Goal: Task Accomplishment & Management: Manage account settings

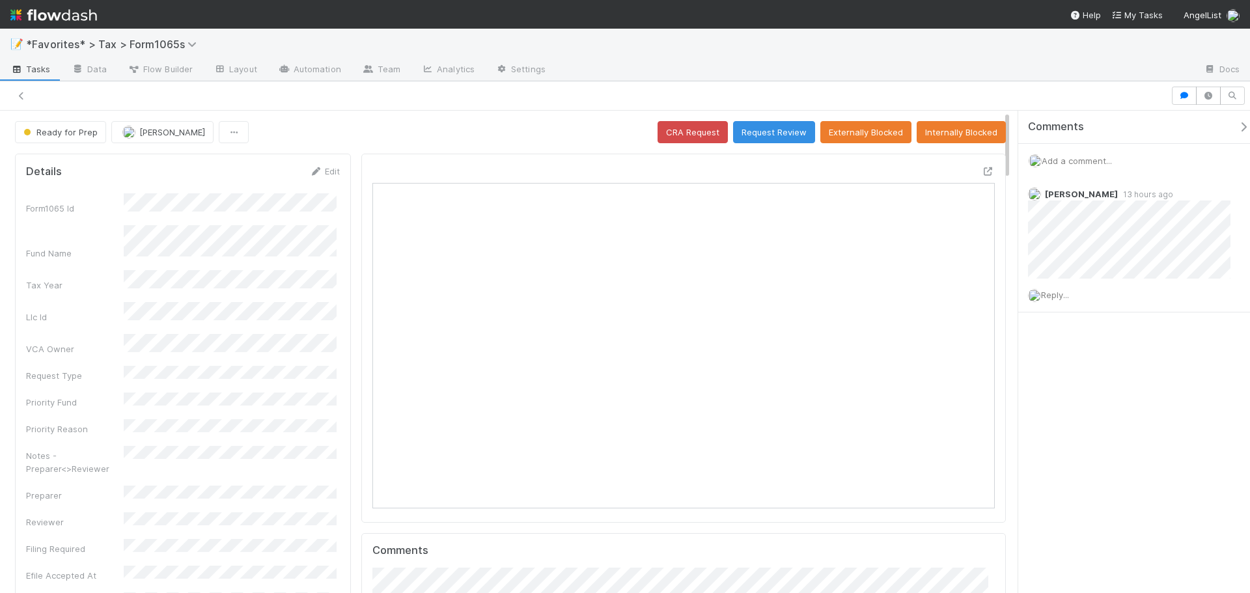
scroll to position [10, 10]
click at [982, 172] on icon at bounding box center [988, 171] width 13 height 8
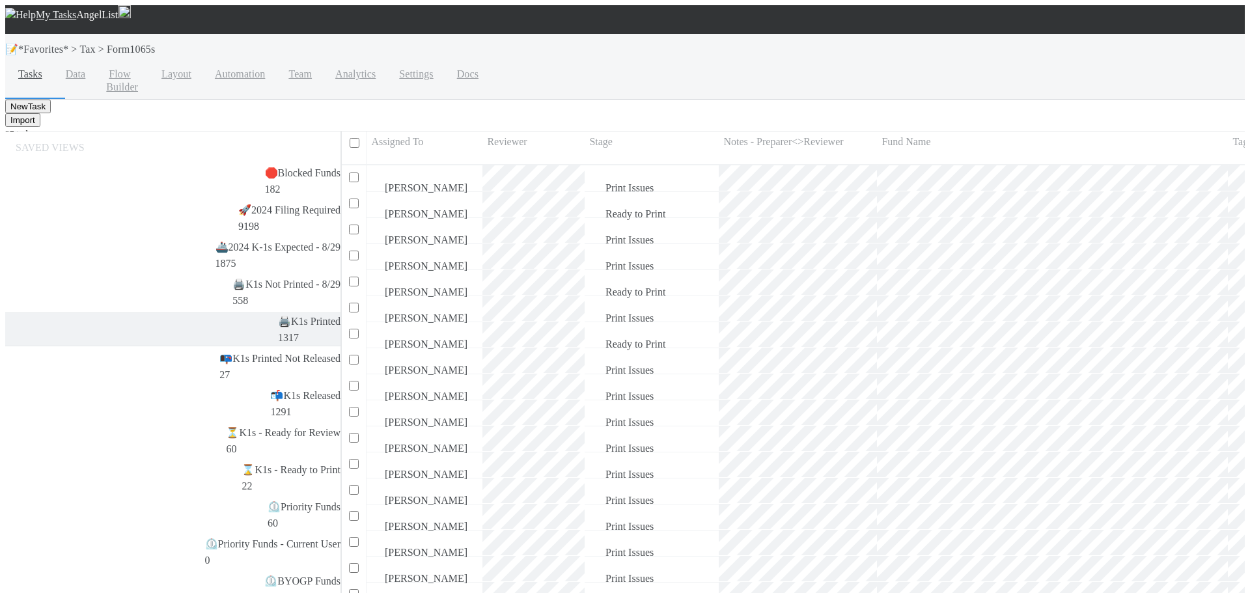
scroll to position [10, 10]
click at [232, 276] on div "🖨️ K1s Not Printed - 8/29 558" at bounding box center [286, 292] width 108 height 33
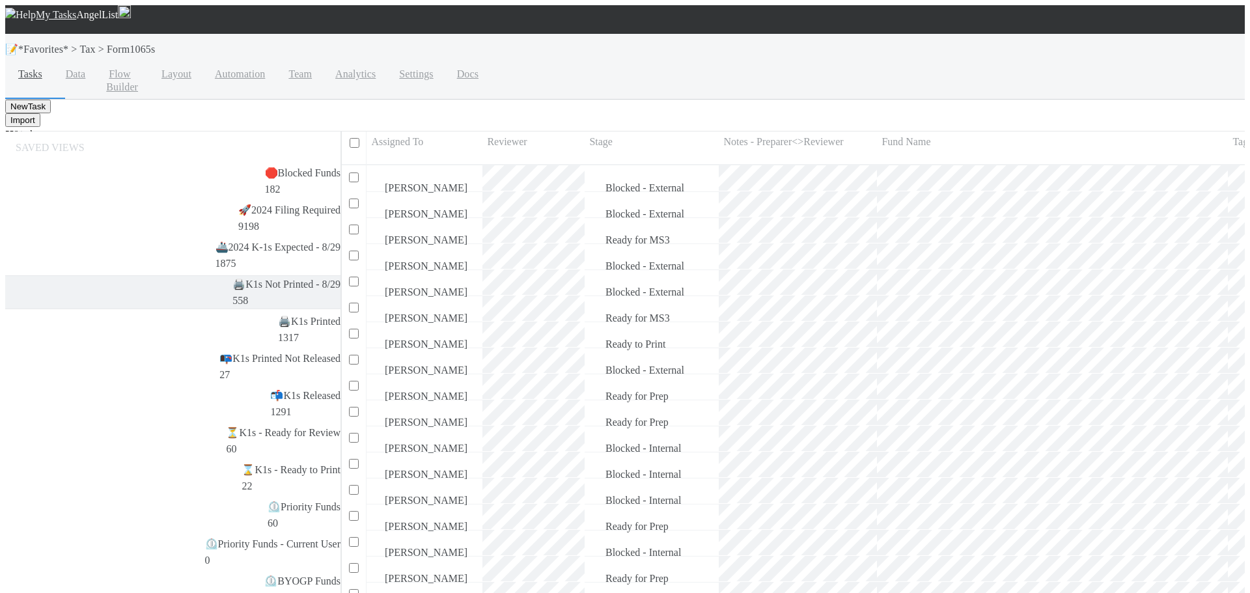
scroll to position [448, 905]
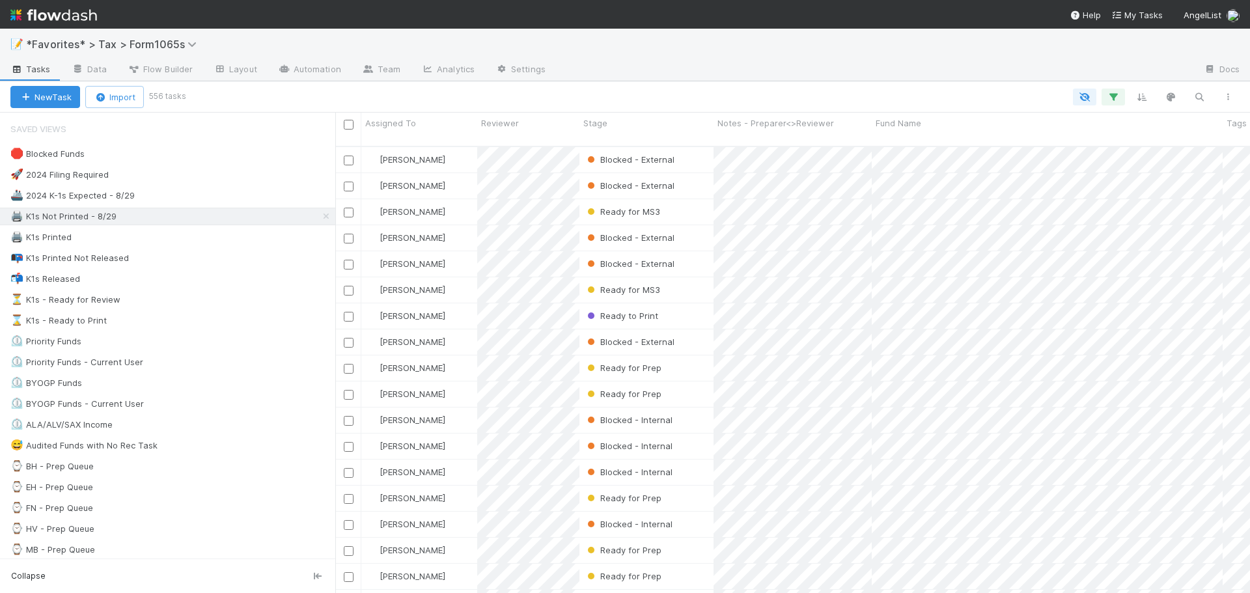
scroll to position [448, 905]
click at [83, 14] on img at bounding box center [53, 15] width 87 height 22
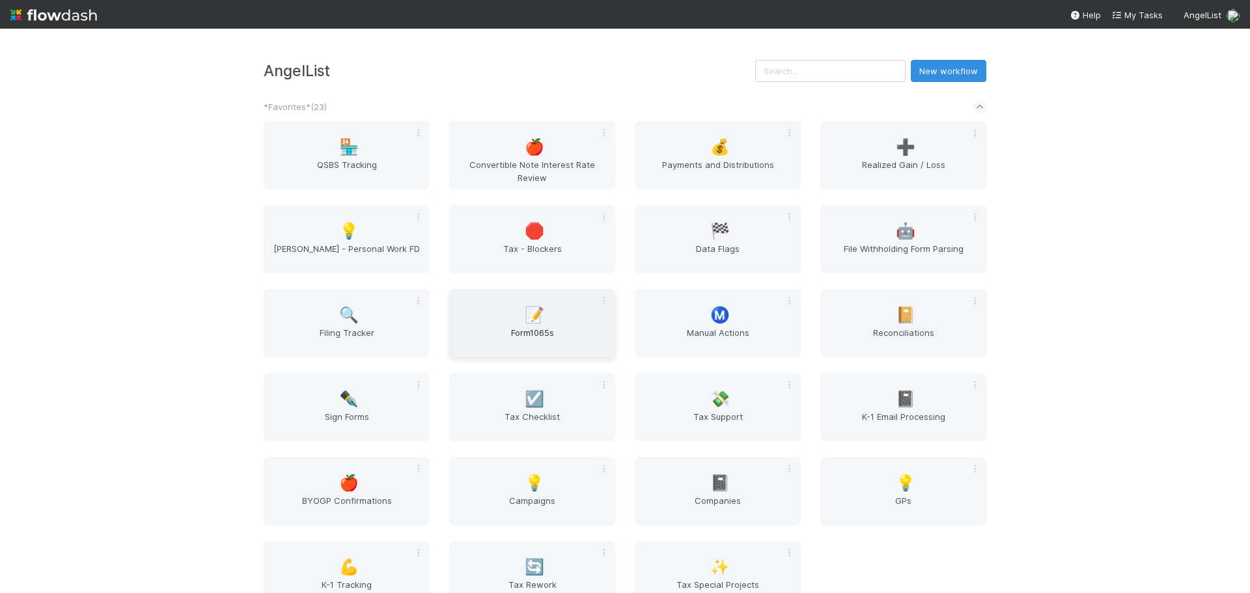
click at [543, 326] on div "📝 Form1065s" at bounding box center [532, 323] width 166 height 68
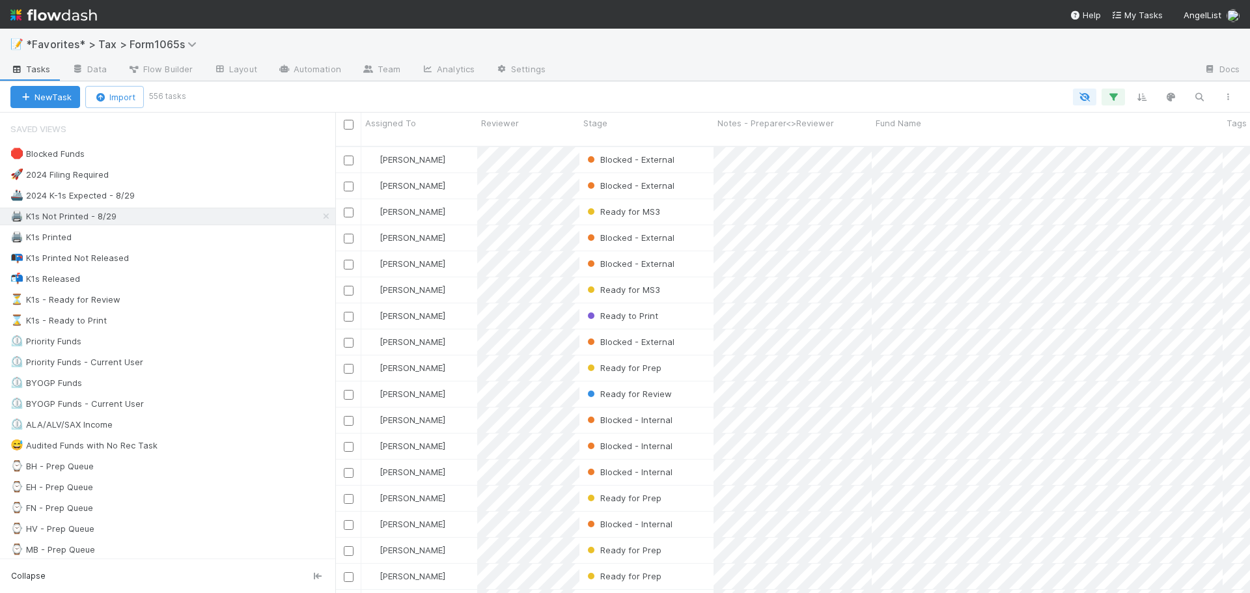
scroll to position [448, 905]
click at [176, 216] on div "🖨️ K1s Not Printed - 8/29 558" at bounding box center [172, 216] width 325 height 16
click at [167, 216] on div "🖨️ K1s Not Printed - 8/29 558" at bounding box center [172, 216] width 325 height 16
click at [160, 308] on div "⏳ K1s - Ready for Review 61" at bounding box center [167, 300] width 335 height 18
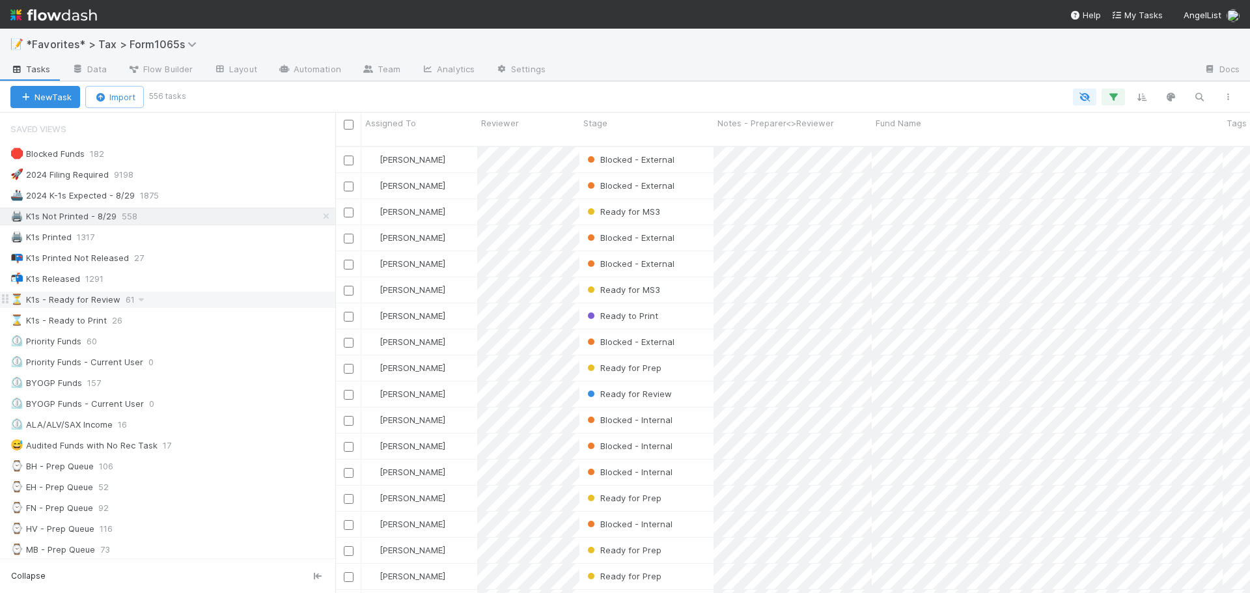
click at [171, 299] on div "⏳ K1s - Ready for Review 61" at bounding box center [172, 300] width 325 height 16
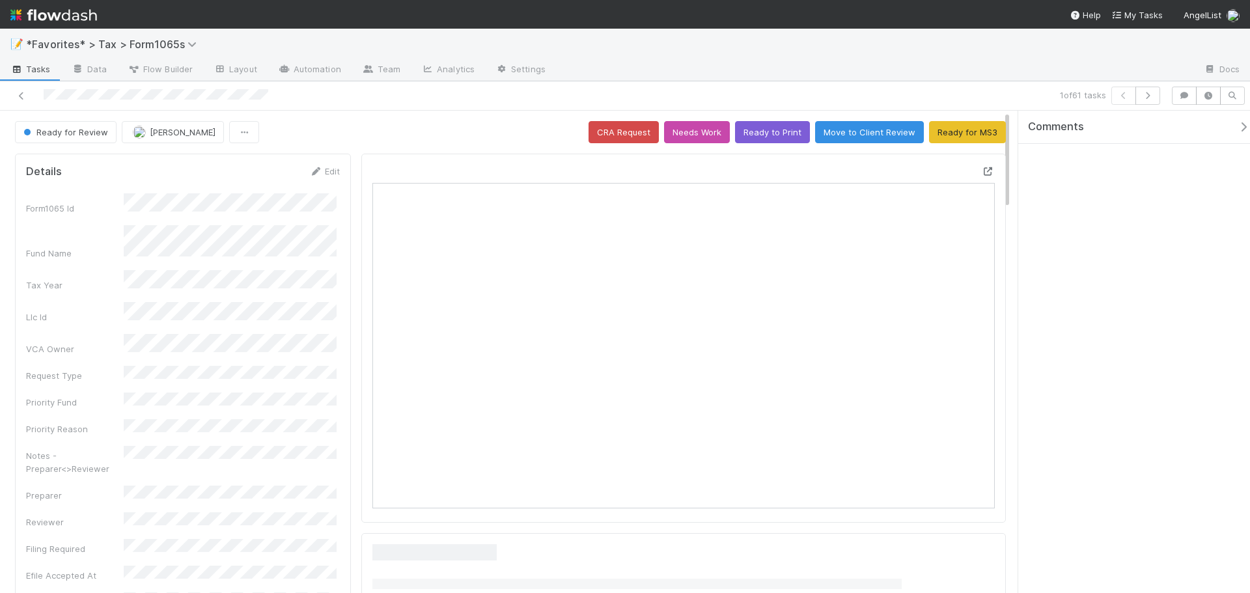
click at [982, 174] on icon at bounding box center [988, 171] width 13 height 8
click at [163, 139] on button "Helen Vo" at bounding box center [173, 132] width 102 height 22
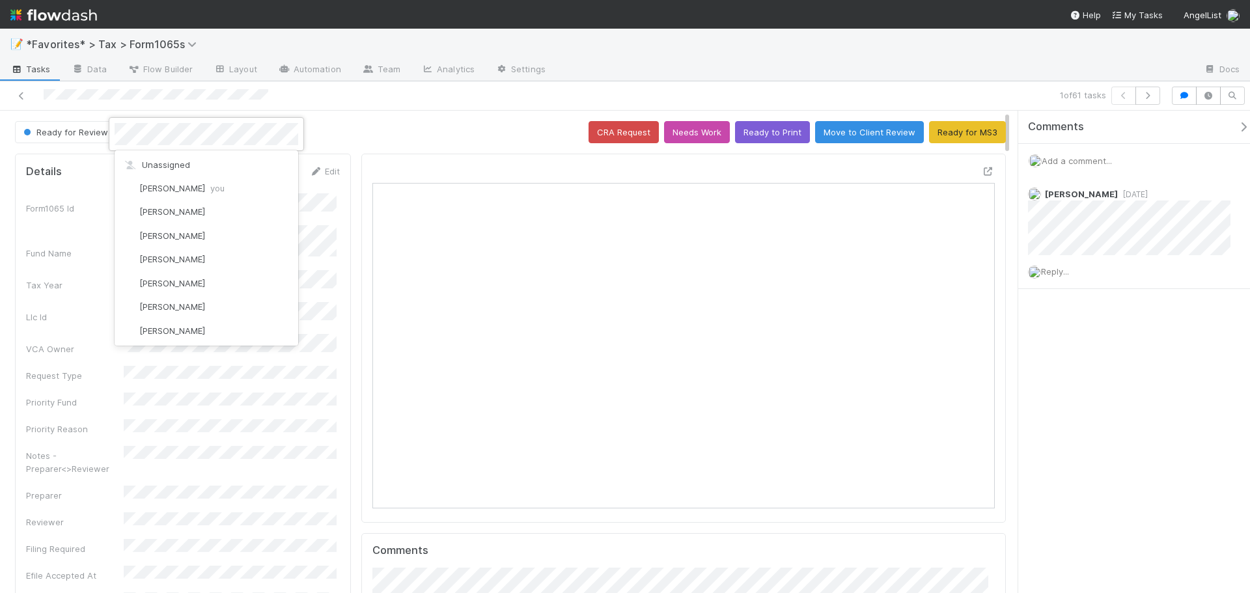
scroll to position [693, 0]
click at [572, 87] on div at bounding box center [625, 296] width 1250 height 593
click at [165, 132] on span "Helen Vo" at bounding box center [183, 132] width 66 height 10
click at [201, 287] on div "Moein Zandi" at bounding box center [207, 285] width 184 height 23
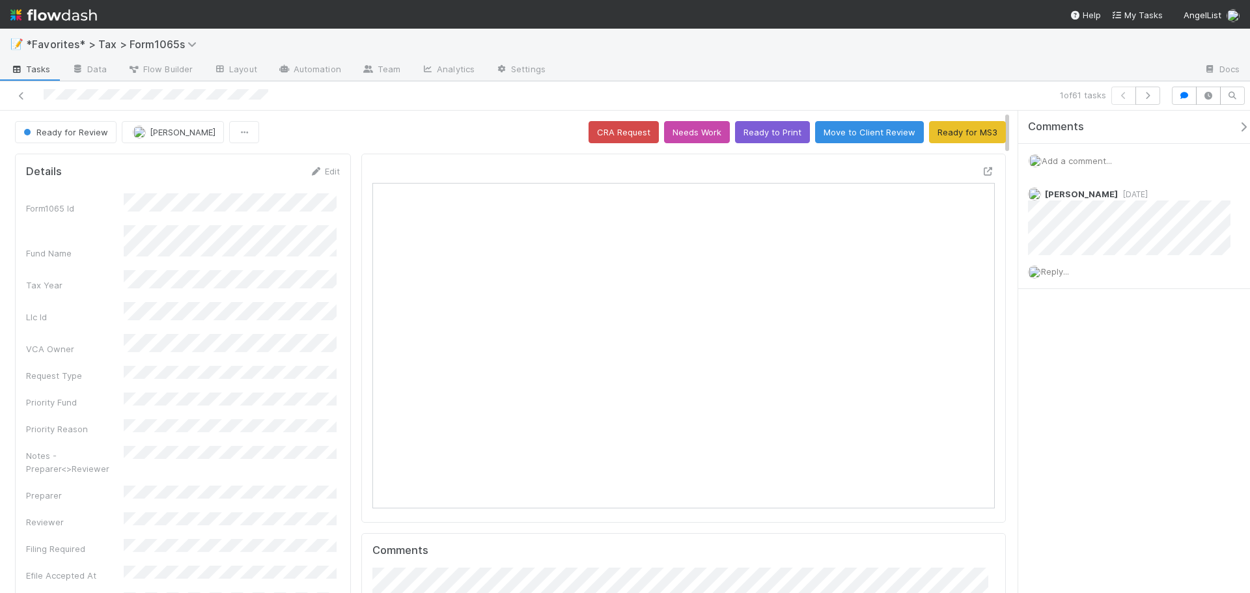
click at [1070, 158] on span "Add a comment..." at bounding box center [1077, 161] width 70 height 10
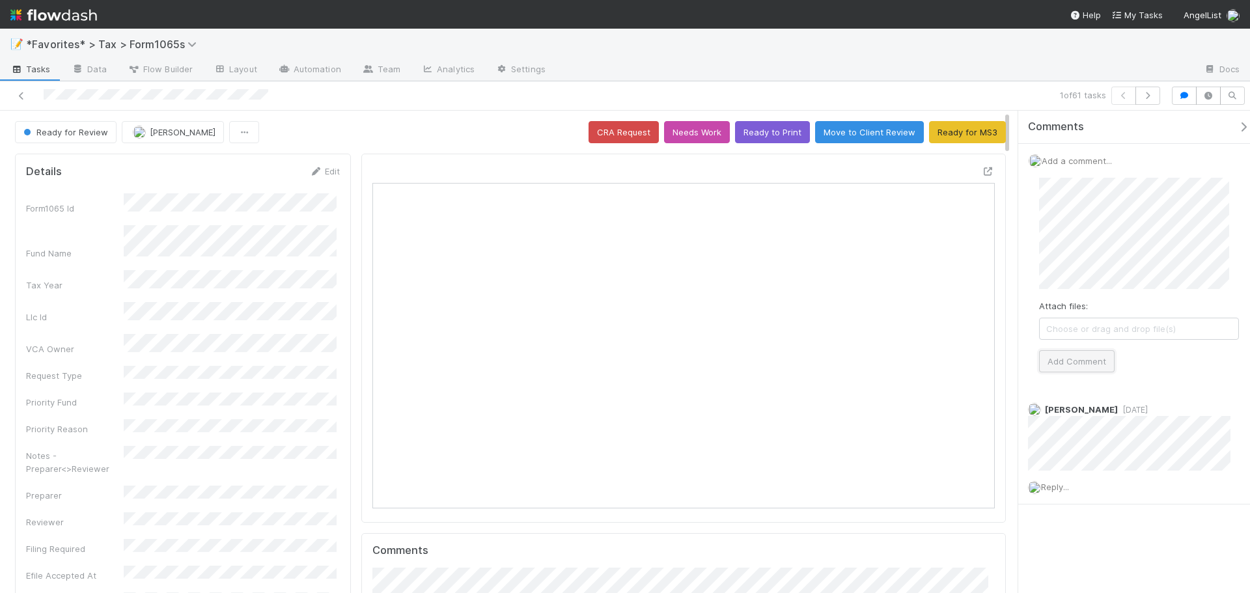
click at [1103, 364] on button "Add Comment" at bounding box center [1077, 361] width 76 height 22
click at [940, 42] on div "📝 *Favorites* > Tax > Form1065s" at bounding box center [625, 44] width 1250 height 31
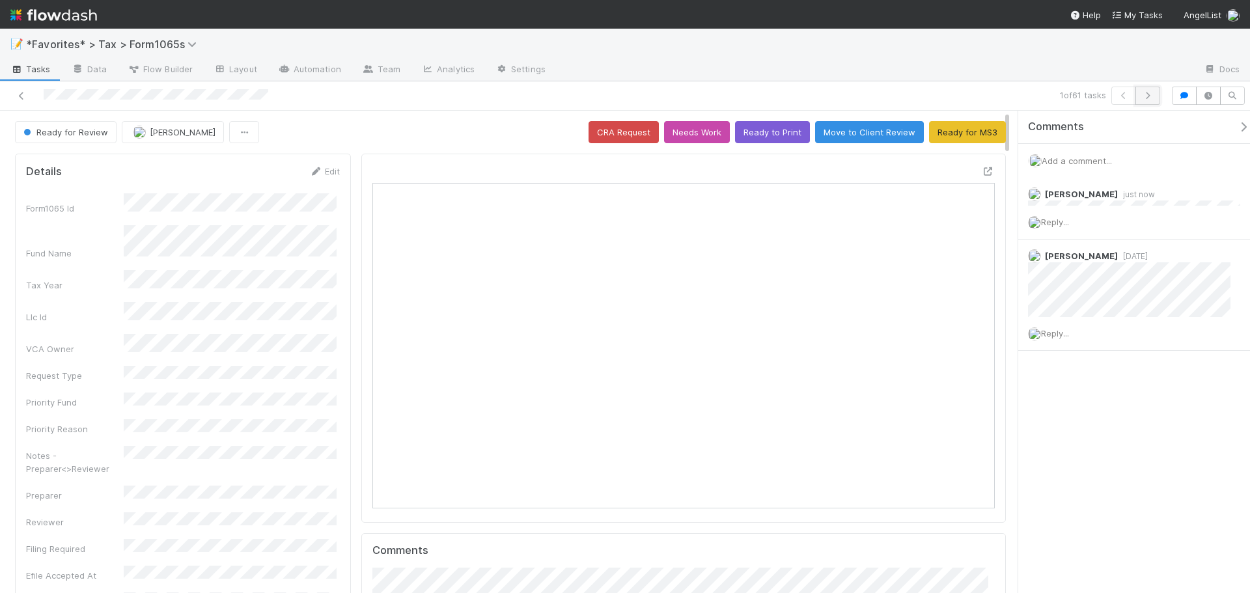
click at [1147, 94] on icon "button" at bounding box center [1148, 96] width 13 height 8
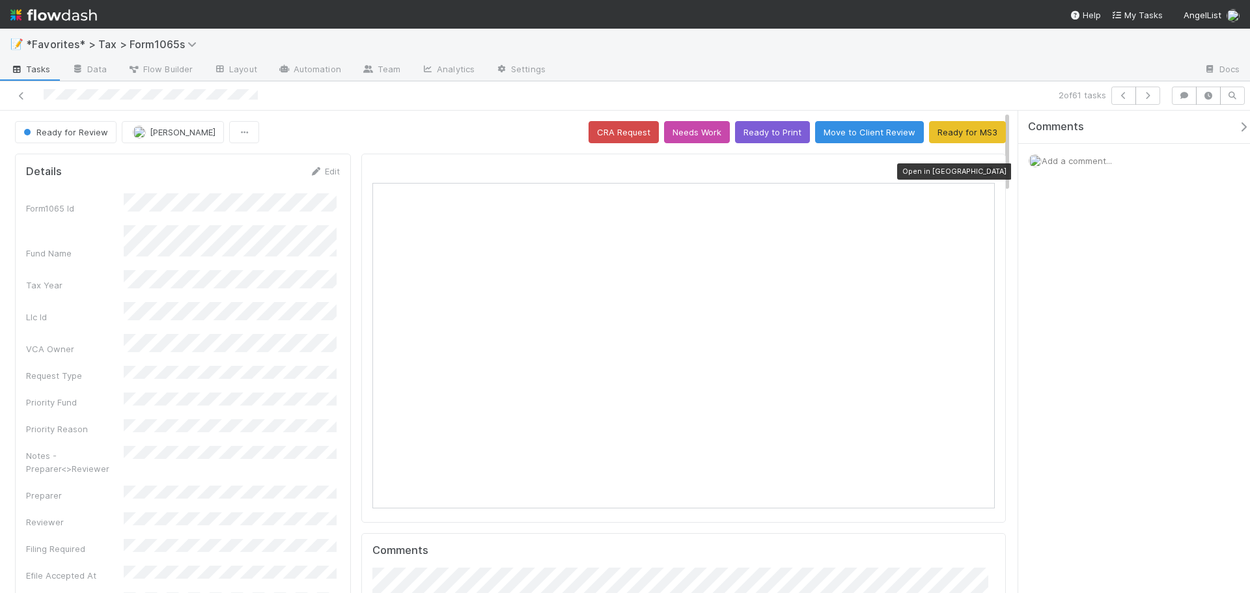
click at [982, 170] on icon at bounding box center [988, 171] width 13 height 8
click at [984, 76] on div at bounding box center [875, 70] width 638 height 21
click at [1149, 98] on icon "button" at bounding box center [1148, 96] width 13 height 8
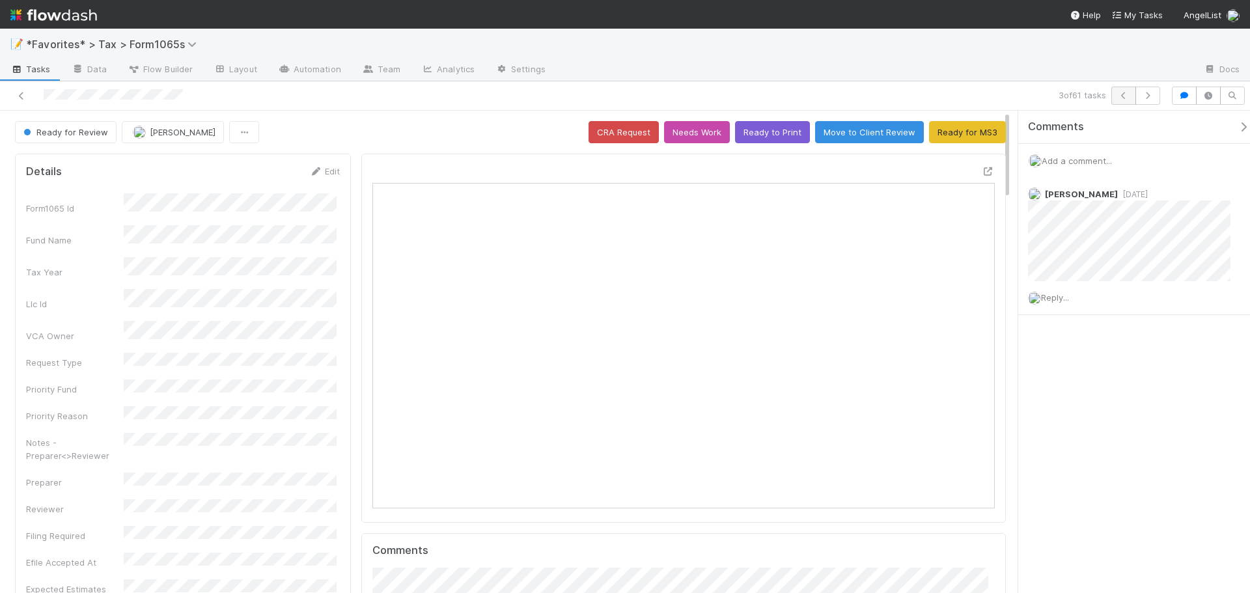
scroll to position [255, 606]
click at [1146, 93] on icon "button" at bounding box center [1148, 96] width 13 height 8
click at [759, 132] on button "Ready to Print" at bounding box center [772, 132] width 75 height 22
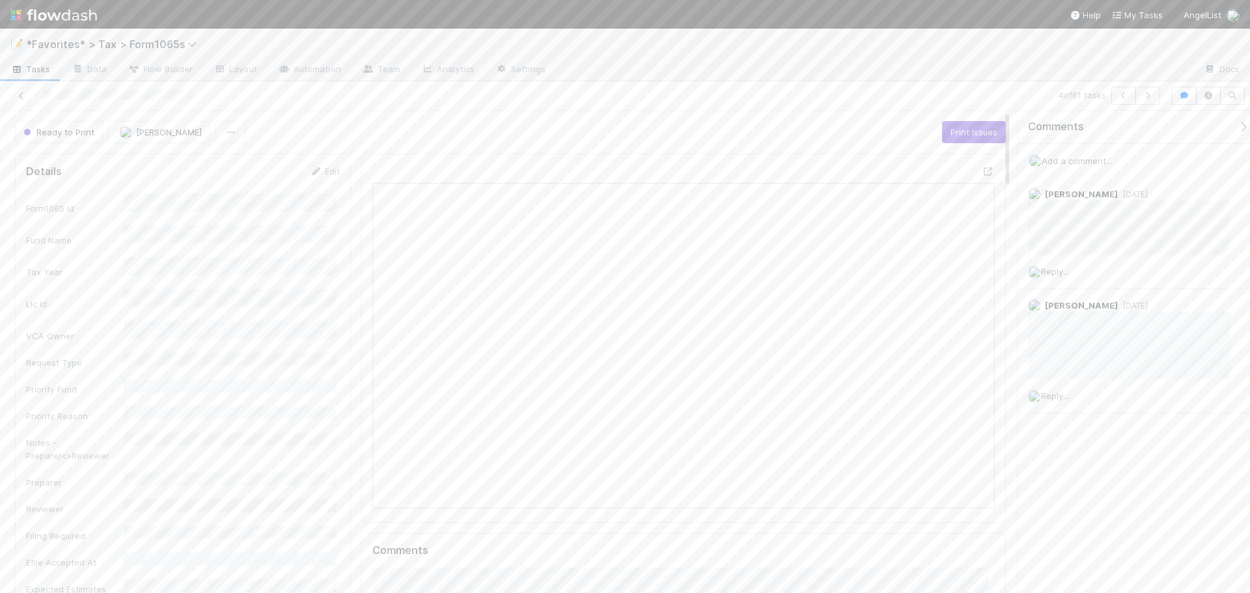
click at [852, 101] on div "4 of 61 tasks" at bounding box center [877, 96] width 578 height 18
click at [1142, 94] on icon "button" at bounding box center [1148, 96] width 13 height 8
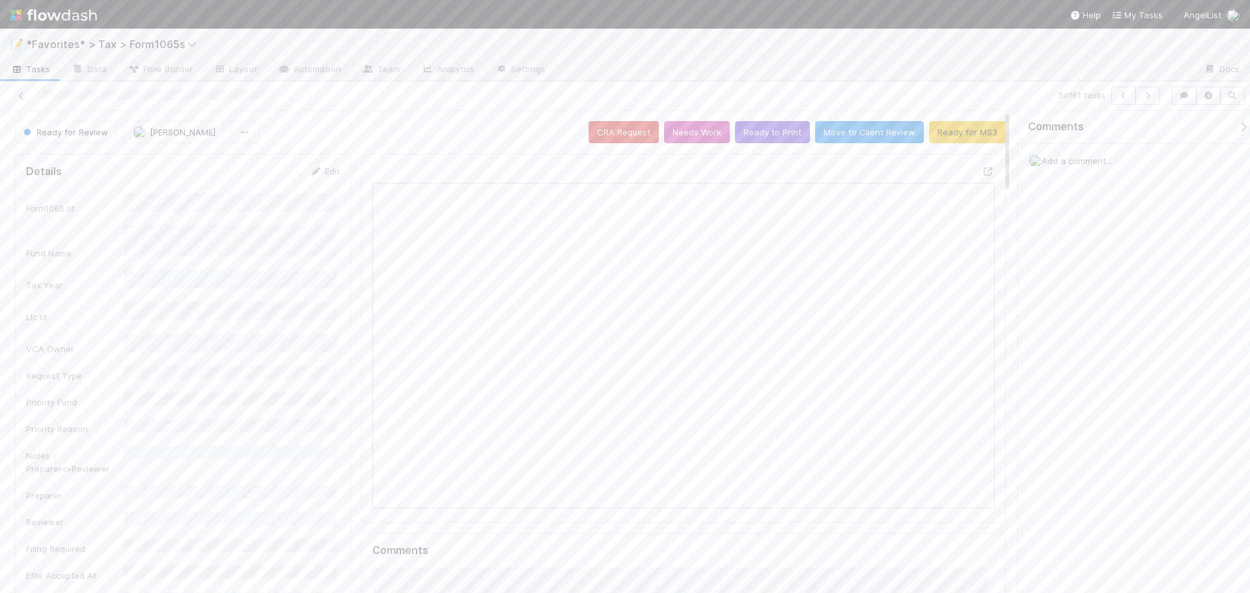
scroll to position [255, 301]
click at [982, 173] on icon at bounding box center [988, 171] width 13 height 8
click at [971, 71] on div at bounding box center [875, 70] width 638 height 21
click at [1142, 92] on icon "button" at bounding box center [1148, 96] width 13 height 8
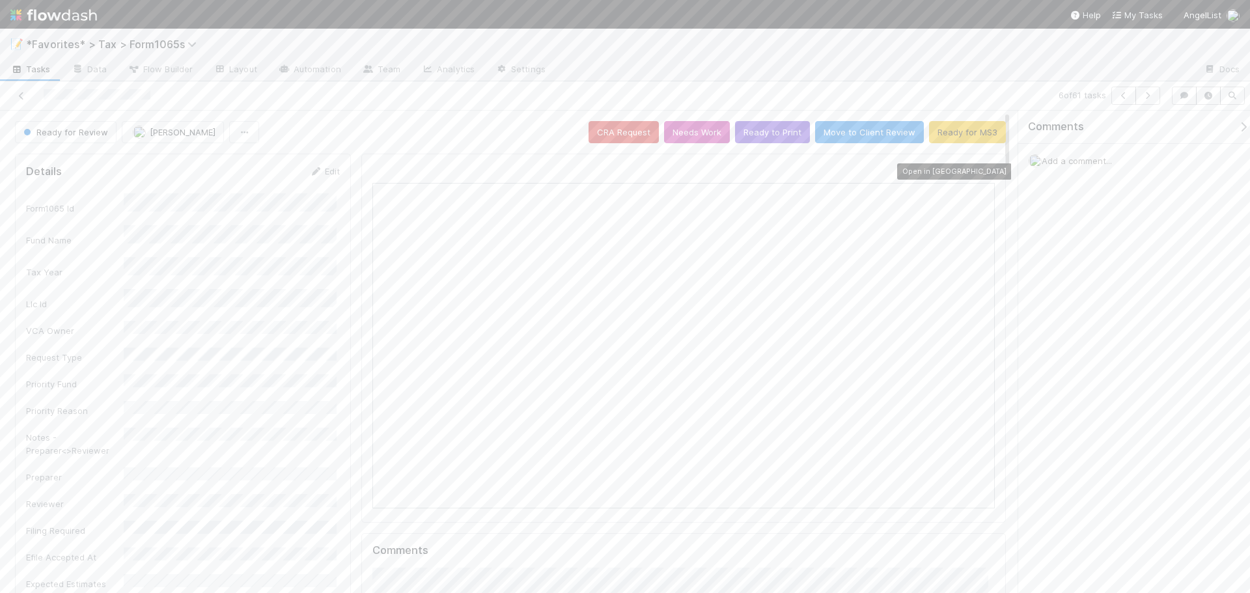
click at [982, 170] on icon at bounding box center [988, 171] width 13 height 8
click at [789, 135] on button "Ready to Print" at bounding box center [772, 132] width 75 height 22
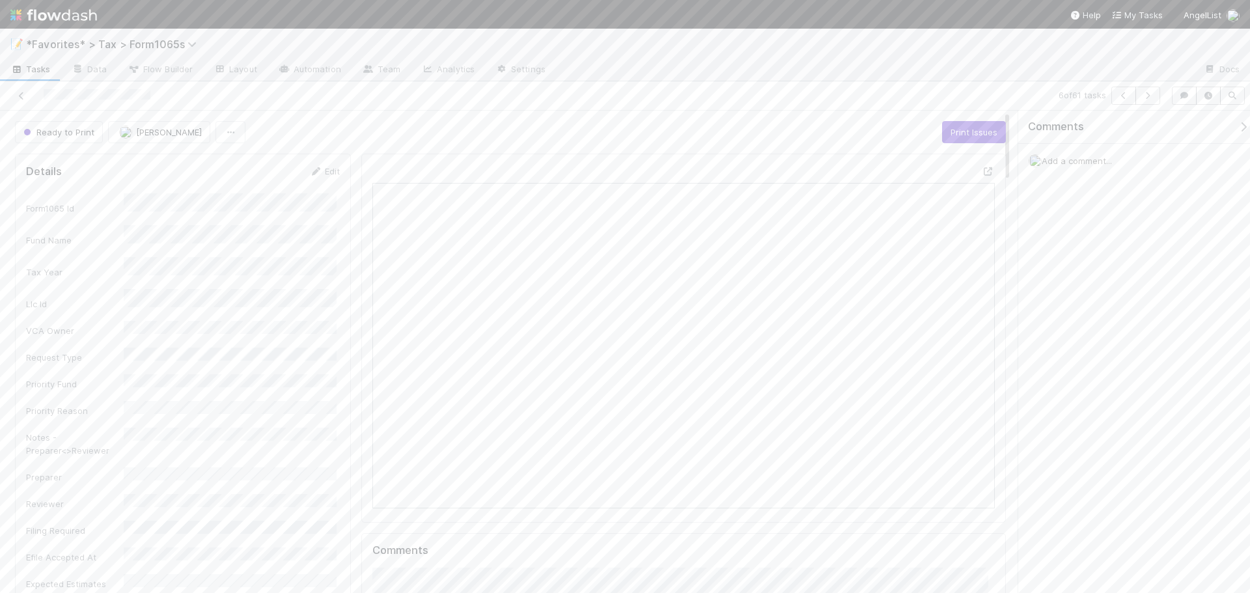
drag, startPoint x: 1035, startPoint y: 60, endPoint x: 1041, endPoint y: 61, distance: 6.5
click at [1035, 60] on div at bounding box center [875, 70] width 638 height 21
click at [1142, 98] on icon "button" at bounding box center [1148, 96] width 13 height 8
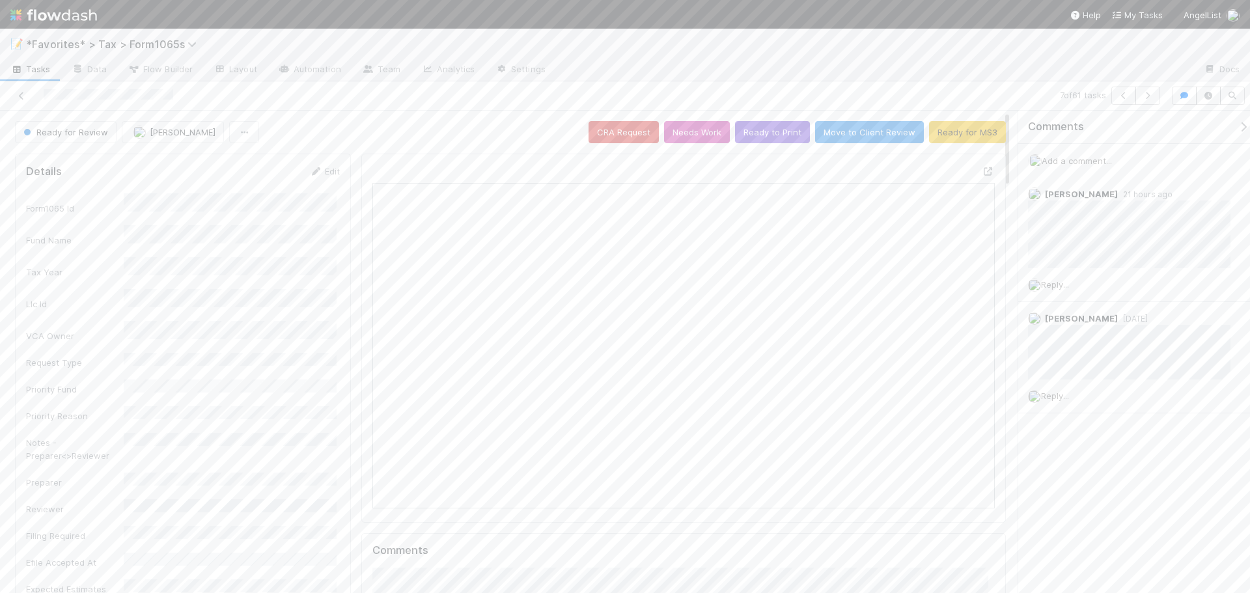
scroll to position [255, 606]
drag, startPoint x: 1022, startPoint y: 170, endPoint x: 264, endPoint y: 335, distance: 775.7
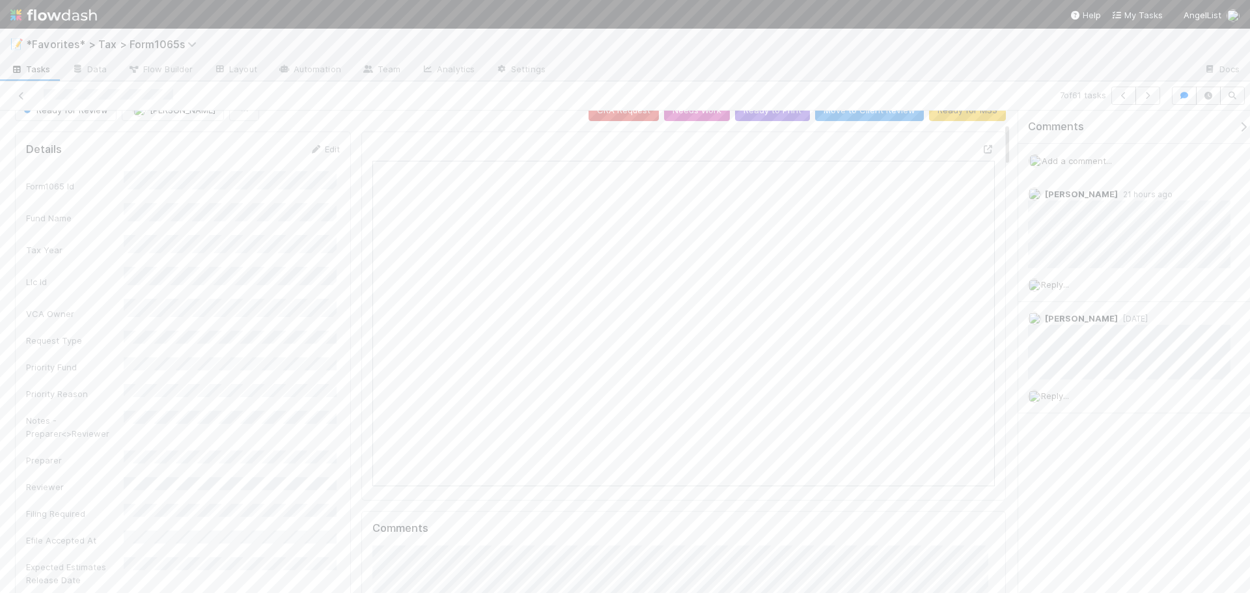
scroll to position [0, 0]
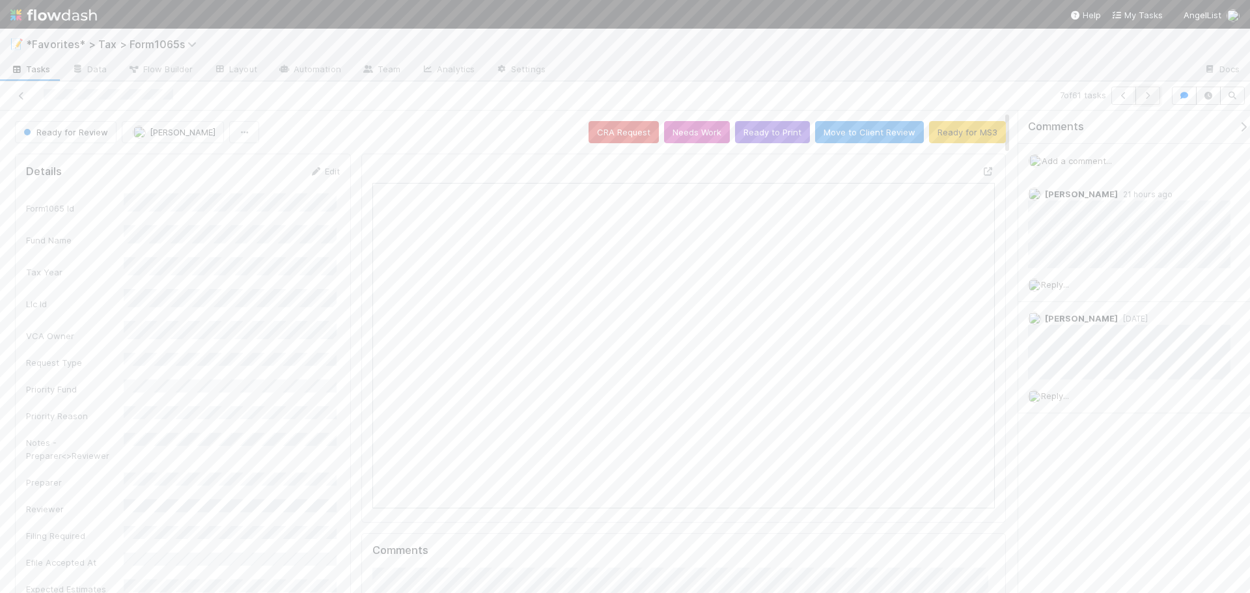
click at [1146, 96] on icon "button" at bounding box center [1148, 96] width 13 height 8
click at [1043, 77] on div at bounding box center [875, 70] width 638 height 21
click at [1063, 57] on div "📝 *Favorites* > Tax > Form1065s" at bounding box center [625, 44] width 1250 height 31
click at [846, 88] on div "8 of 61 tasks" at bounding box center [877, 96] width 578 height 18
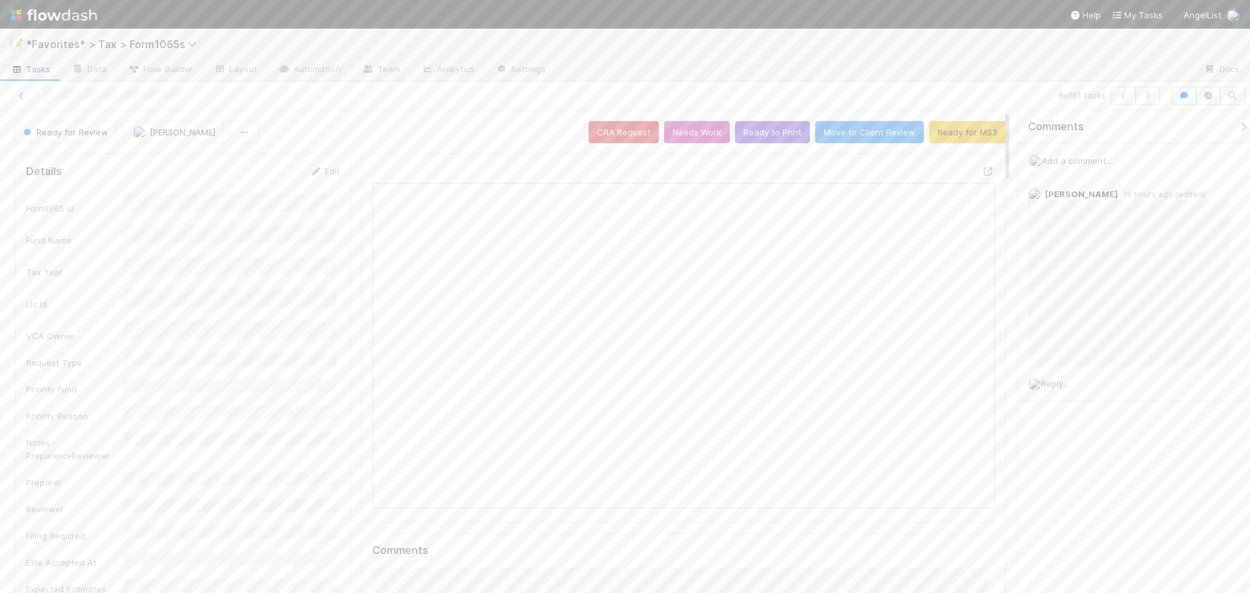
click at [916, 80] on div at bounding box center [875, 70] width 638 height 21
click at [1146, 94] on icon "button" at bounding box center [1148, 96] width 13 height 8
click at [1128, 99] on icon "button" at bounding box center [1124, 96] width 13 height 8
click at [188, 134] on span "Michael Binck" at bounding box center [183, 132] width 66 height 10
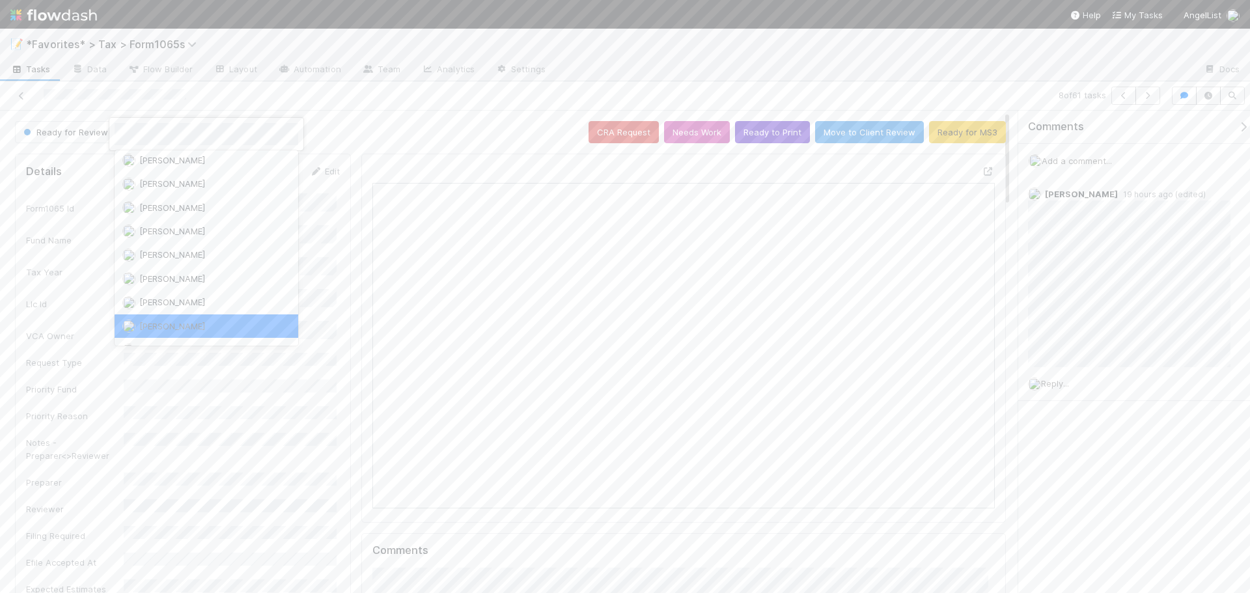
click at [456, 99] on div at bounding box center [625, 296] width 1250 height 593
click at [1138, 102] on button "button" at bounding box center [1148, 96] width 25 height 18
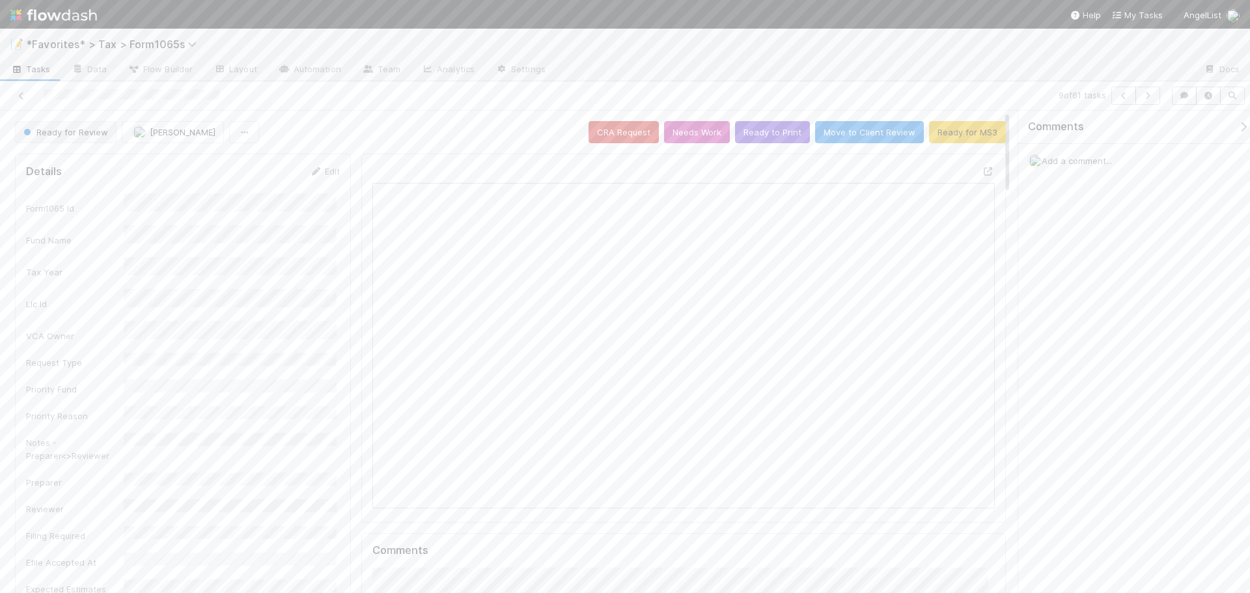
scroll to position [255, 606]
click at [982, 167] on icon at bounding box center [988, 171] width 13 height 8
click at [675, 35] on div "📝 *Favorites* > Tax > Form1065s" at bounding box center [625, 44] width 1250 height 31
click at [752, 137] on button "Ready to Print" at bounding box center [772, 132] width 75 height 22
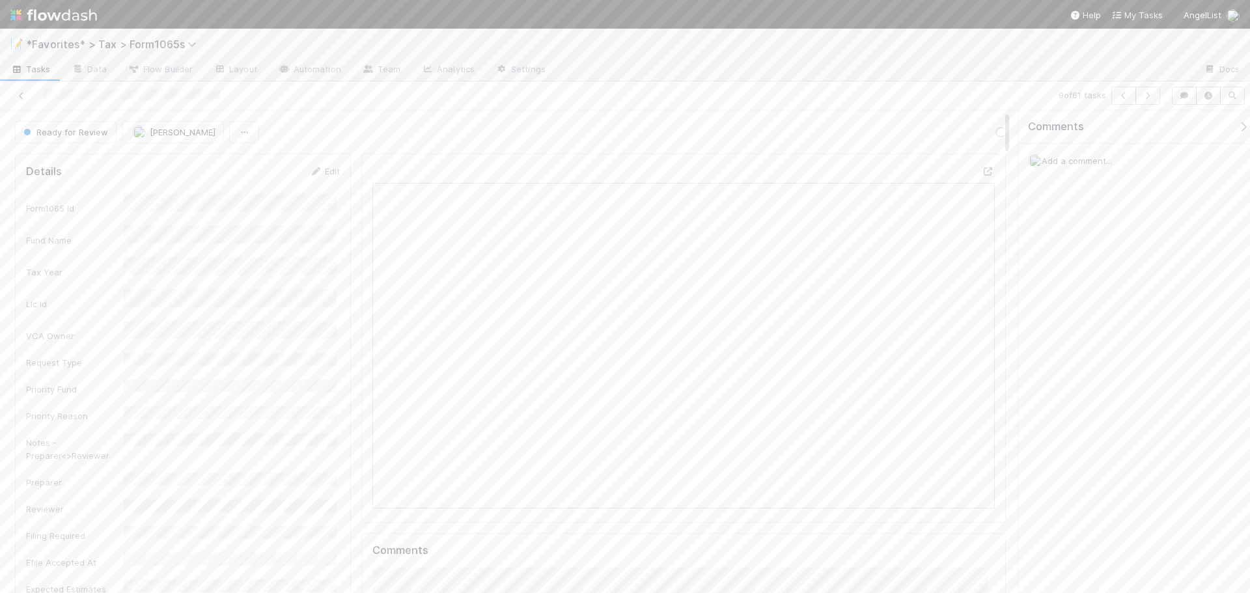
click at [958, 74] on div at bounding box center [875, 70] width 638 height 21
click at [1145, 95] on icon "button" at bounding box center [1148, 96] width 13 height 8
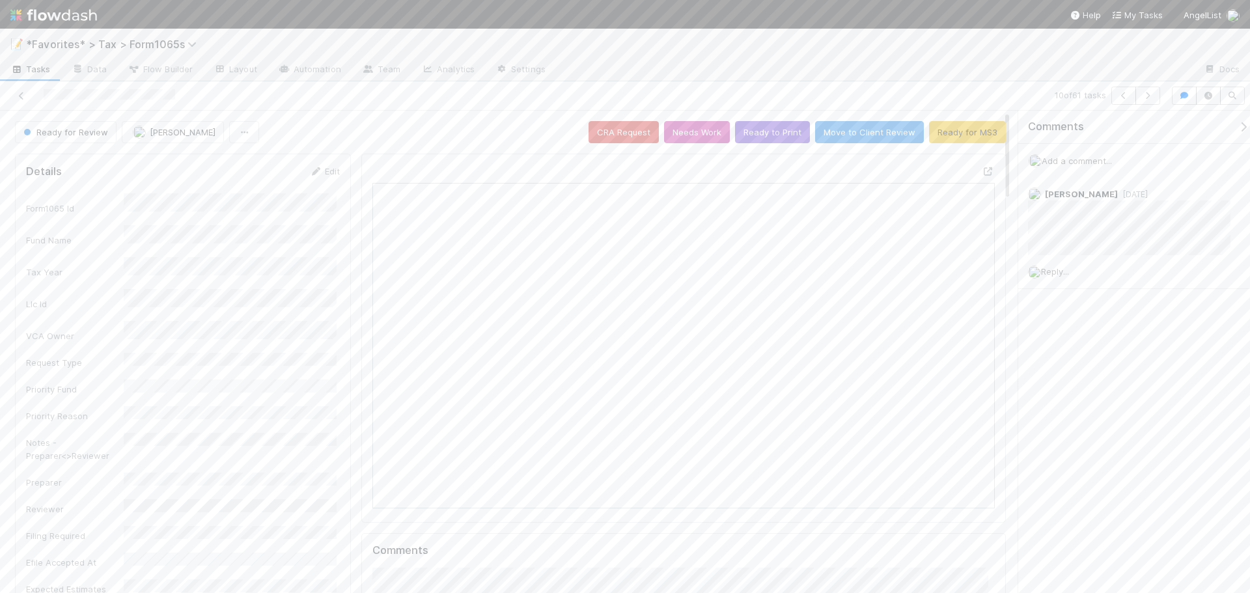
click at [982, 174] on icon at bounding box center [988, 171] width 13 height 8
click at [759, 130] on button "Ready to Print" at bounding box center [772, 132] width 75 height 22
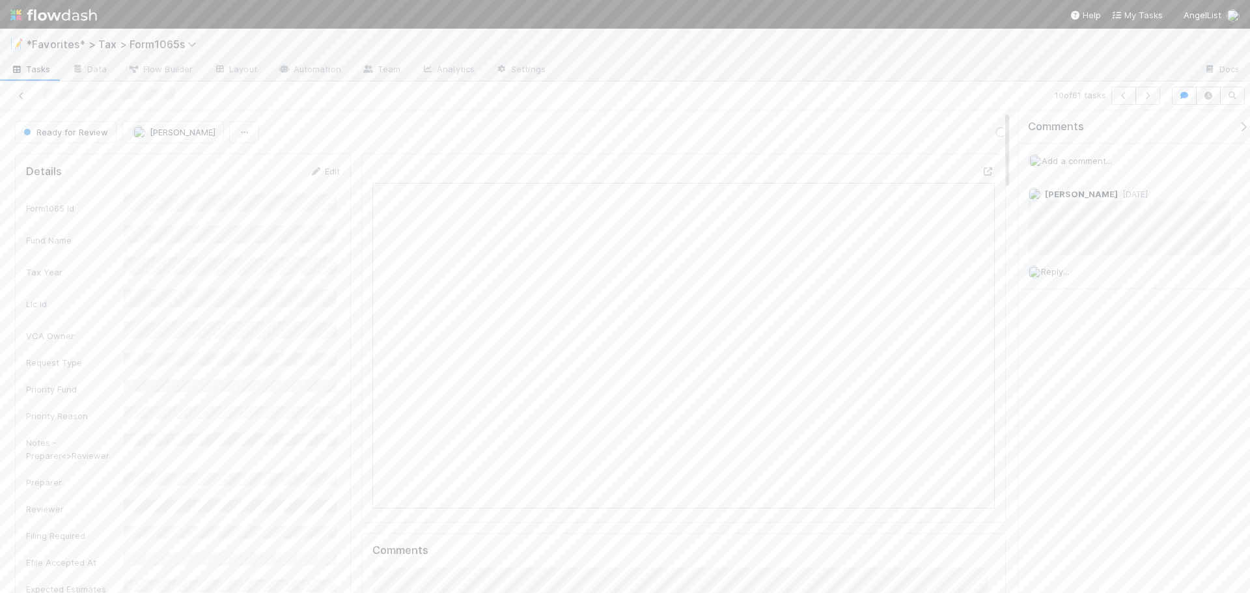
click at [809, 71] on div at bounding box center [875, 70] width 638 height 21
click at [1147, 95] on icon "button" at bounding box center [1148, 96] width 13 height 8
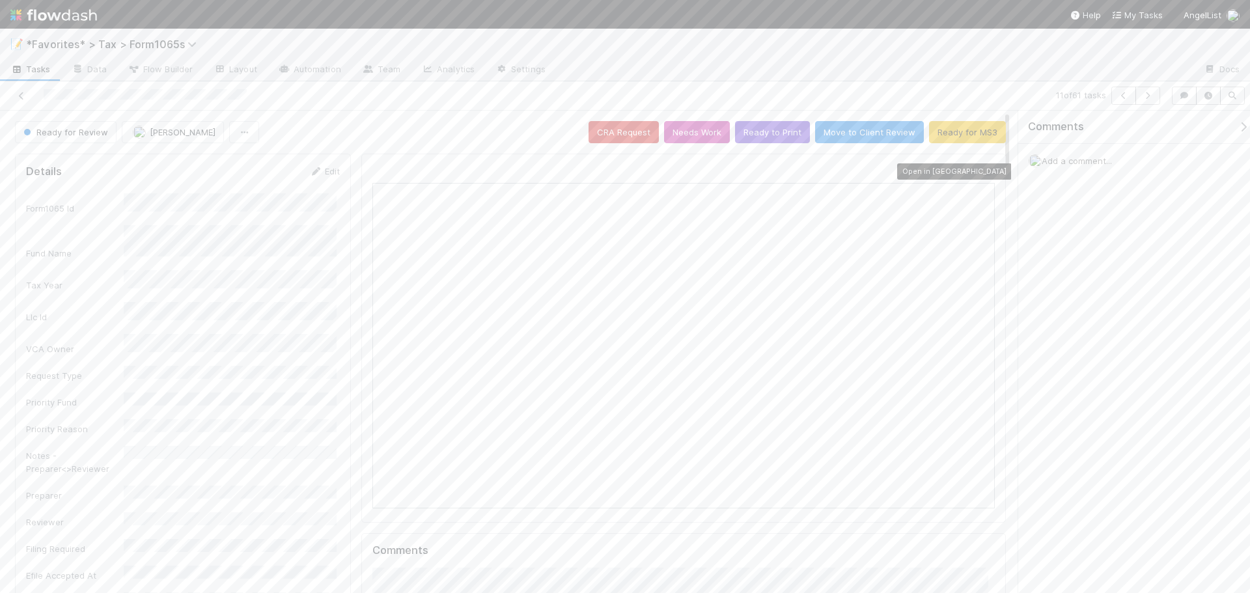
click at [982, 175] on icon at bounding box center [988, 171] width 13 height 8
click at [966, 67] on div at bounding box center [875, 70] width 638 height 21
click at [1145, 98] on icon "button" at bounding box center [1148, 96] width 13 height 8
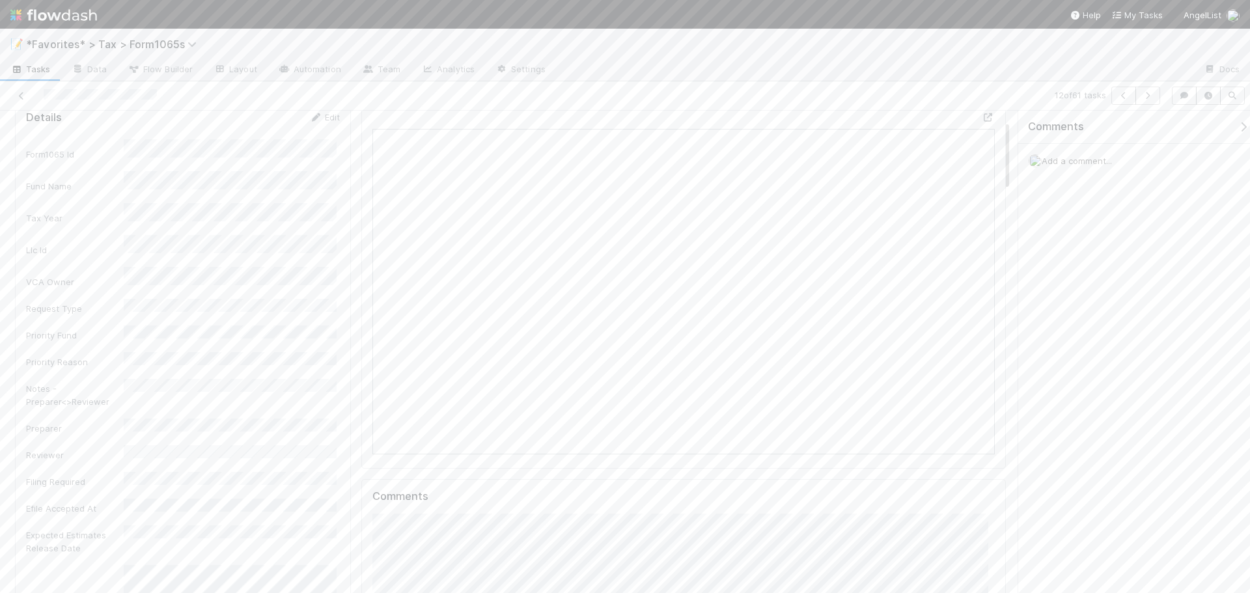
scroll to position [65, 0]
click at [1153, 94] on icon "button" at bounding box center [1148, 96] width 13 height 8
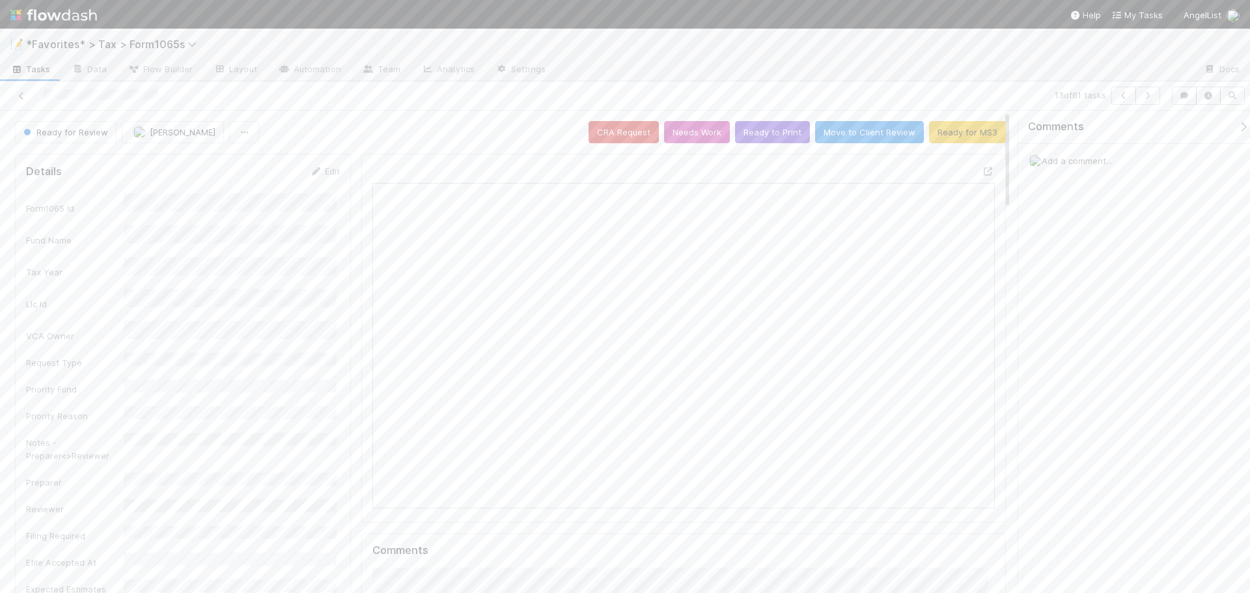
scroll to position [255, 606]
click at [1146, 96] on icon "button" at bounding box center [1148, 96] width 13 height 8
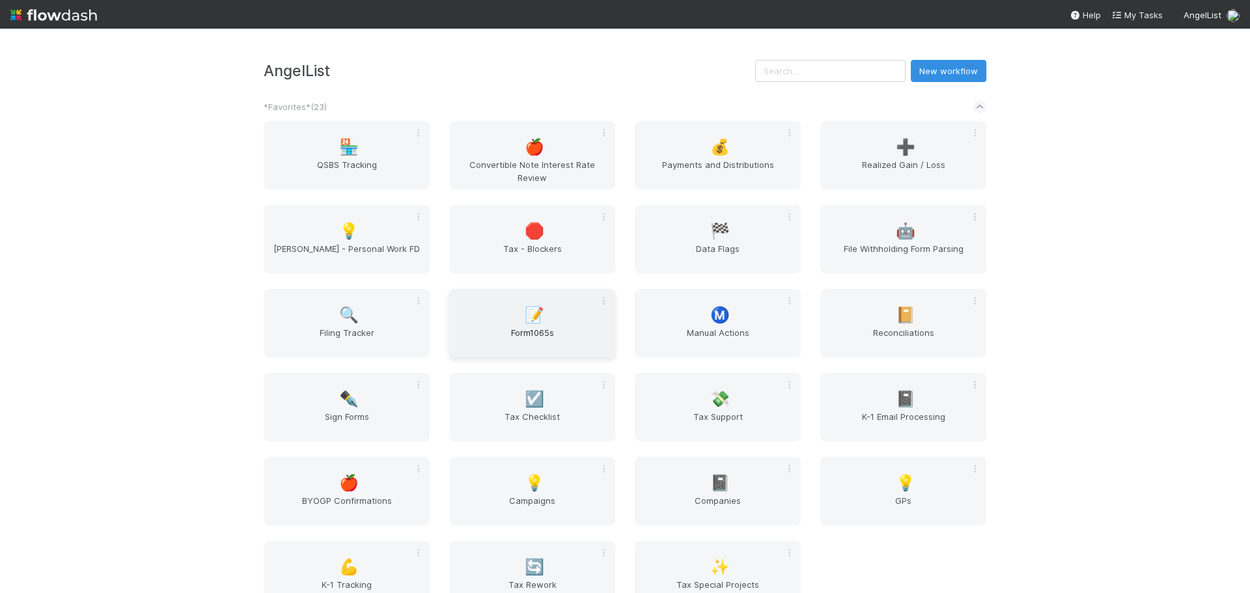
click at [541, 330] on span "Form1065s" at bounding box center [533, 339] width 156 height 26
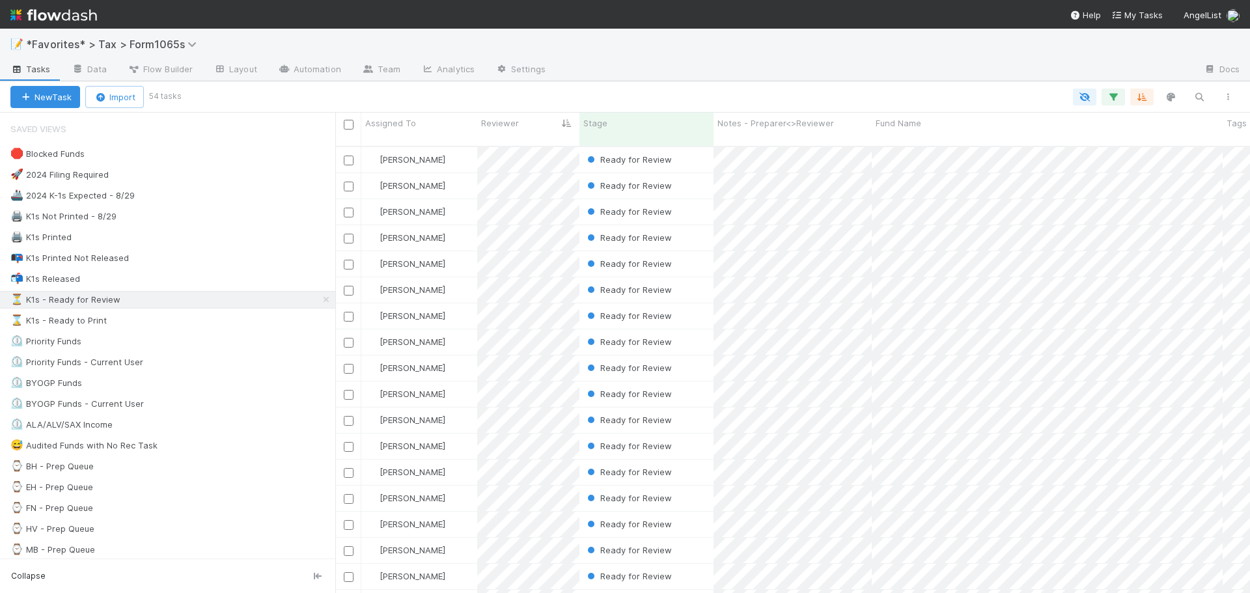
scroll to position [448, 905]
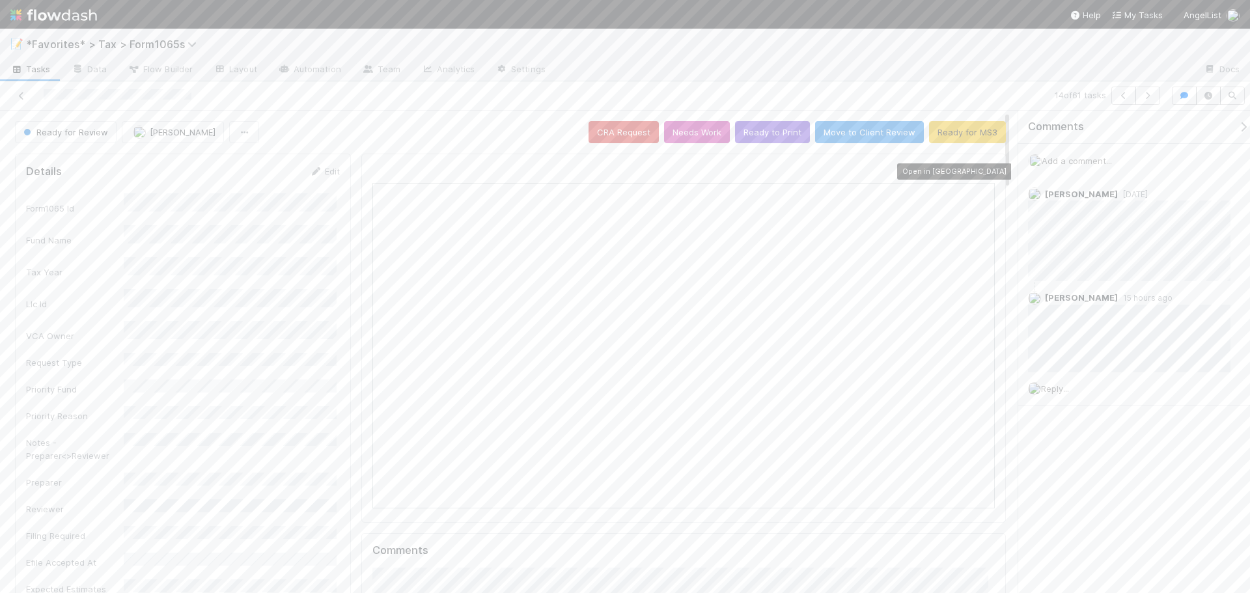
click at [982, 170] on icon at bounding box center [988, 171] width 13 height 8
click at [770, 132] on button "Ready to Print" at bounding box center [772, 132] width 75 height 22
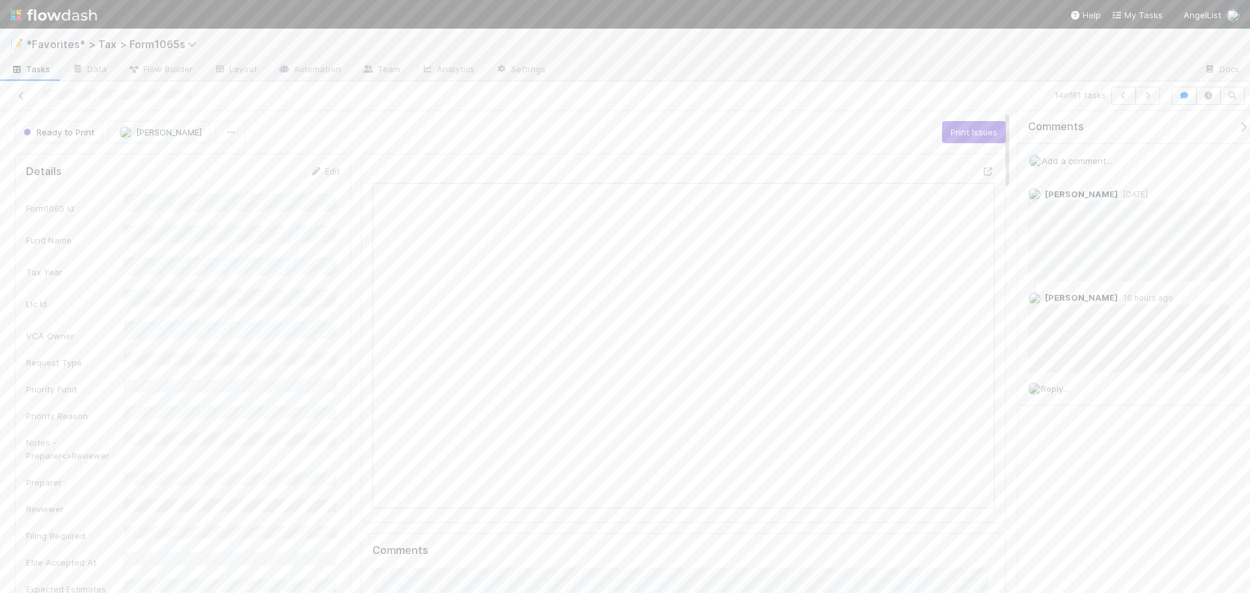
click at [950, 74] on div at bounding box center [875, 70] width 638 height 21
click at [1147, 99] on icon "button" at bounding box center [1148, 96] width 13 height 8
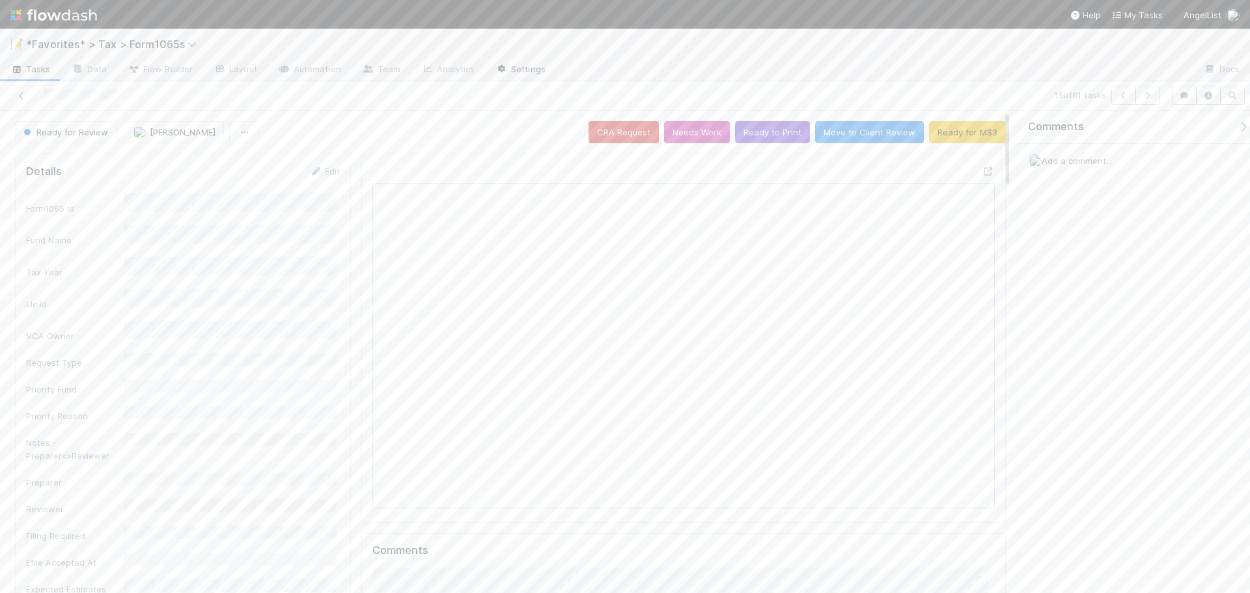
click at [518, 79] on link "Settings" at bounding box center [520, 70] width 71 height 21
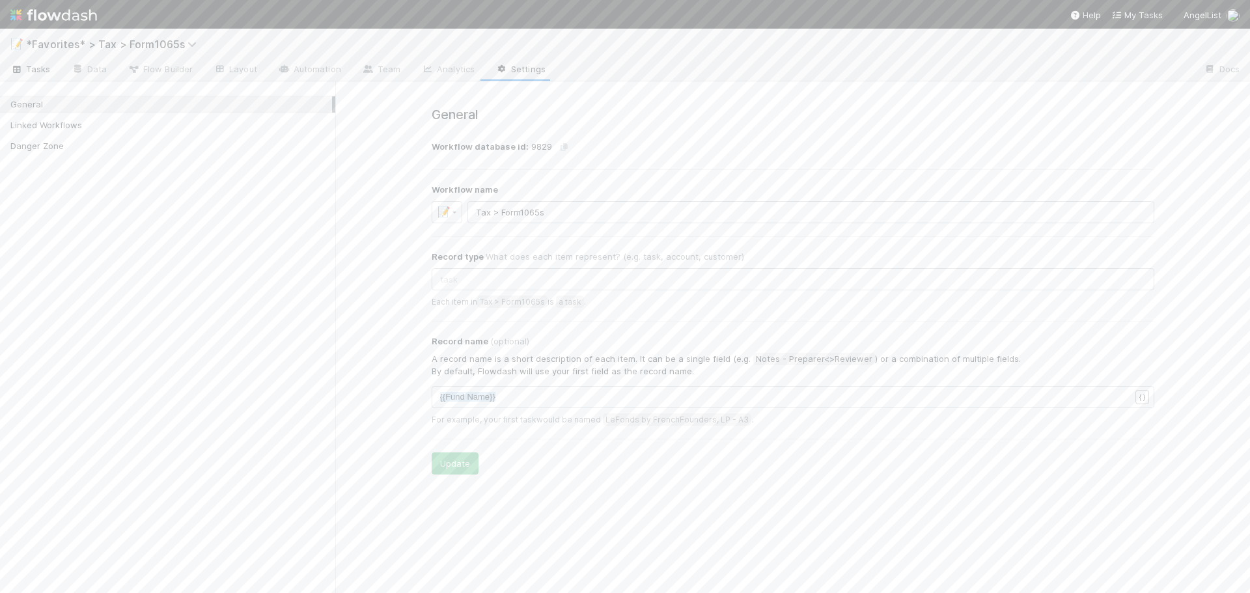
click at [18, 72] on icon at bounding box center [16, 70] width 13 height 8
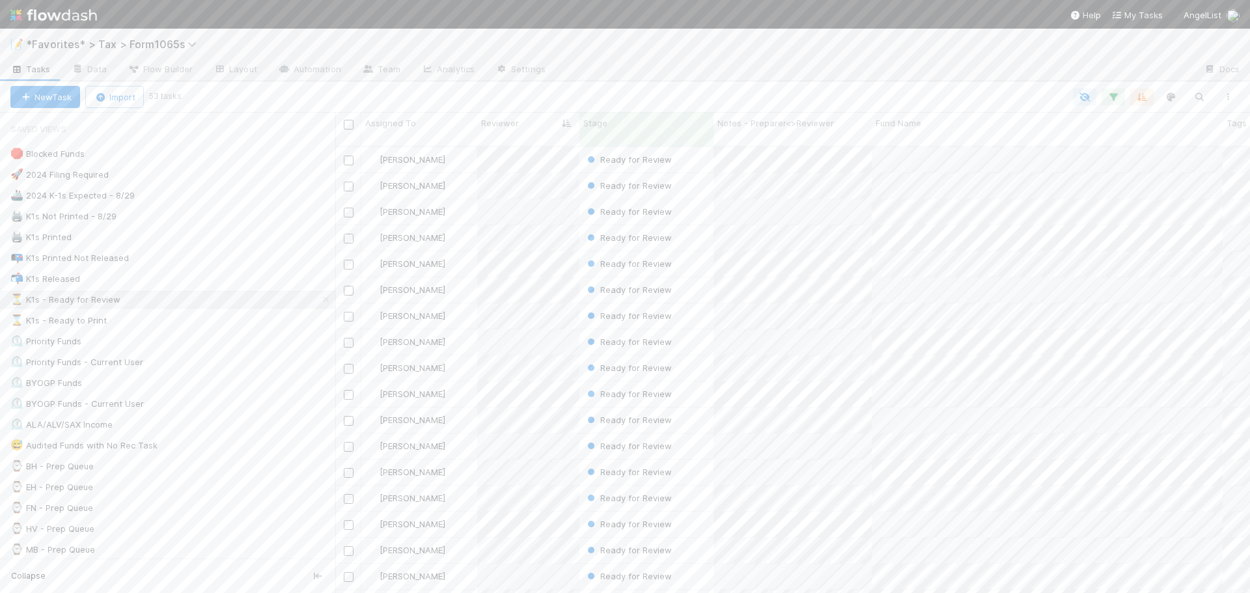
scroll to position [448, 905]
click at [922, 66] on div at bounding box center [875, 70] width 638 height 21
click at [920, 65] on div at bounding box center [875, 70] width 638 height 21
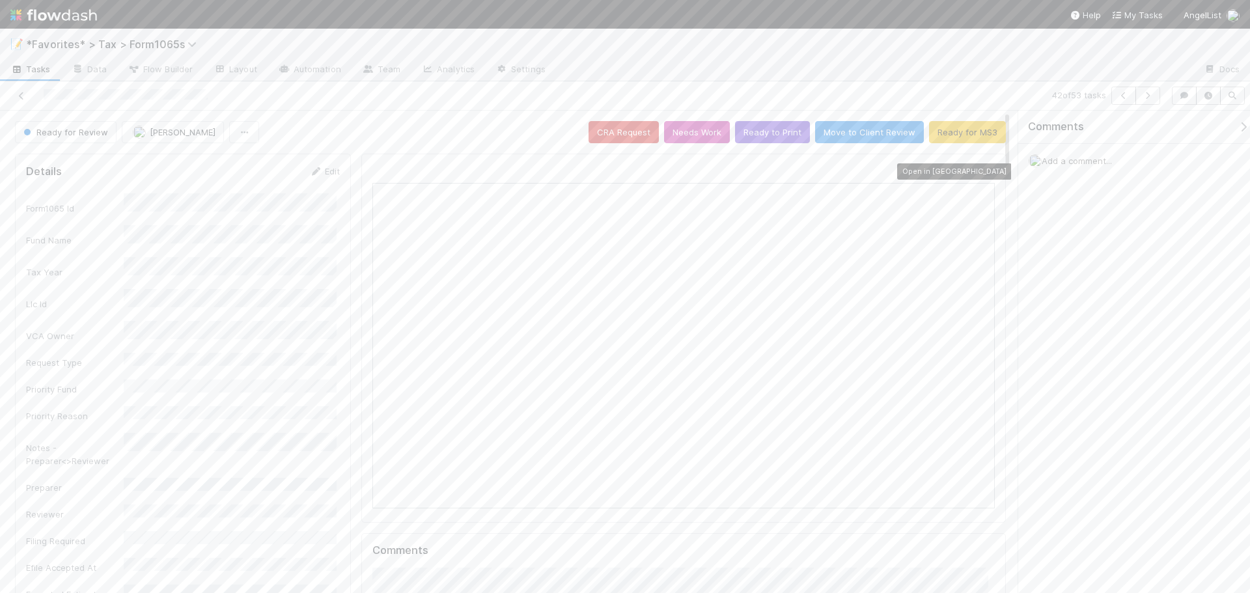
click at [982, 167] on icon at bounding box center [988, 171] width 13 height 8
click at [1089, 158] on span "Add a comment..." at bounding box center [1077, 161] width 70 height 10
click at [970, 40] on div "📝 *Favorites* > Tax > Form1065s" at bounding box center [625, 44] width 1250 height 31
click at [1145, 96] on icon "button" at bounding box center [1148, 96] width 13 height 8
click at [983, 169] on icon at bounding box center [988, 171] width 13 height 8
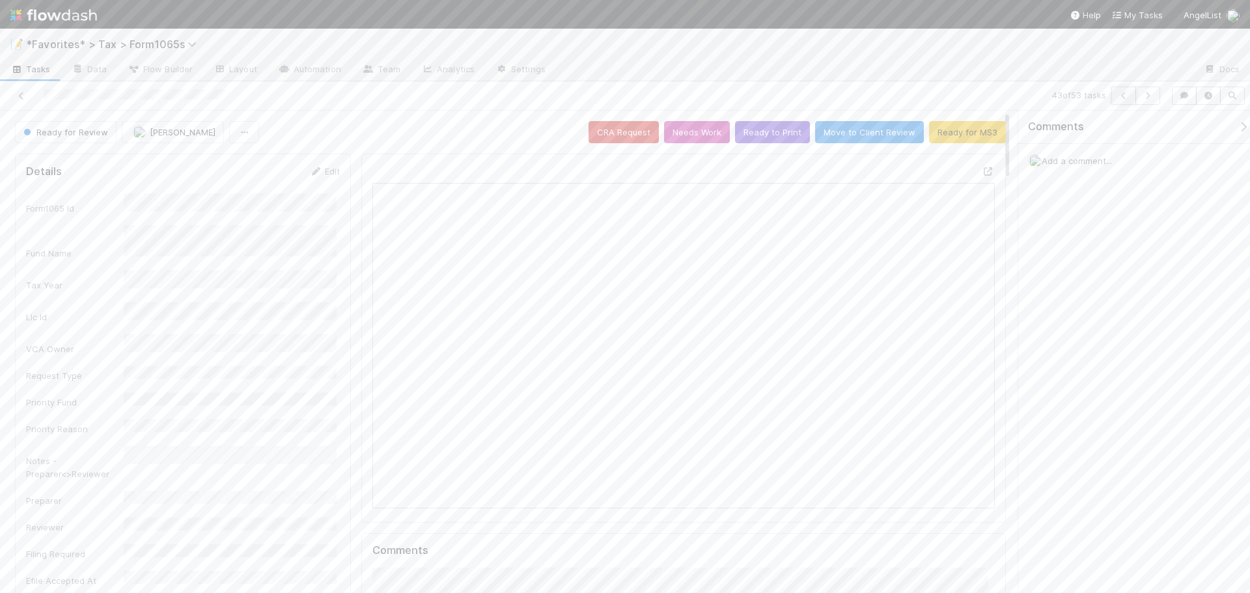
click at [1121, 103] on button "button" at bounding box center [1124, 96] width 25 height 18
click at [1078, 158] on span "Add a comment..." at bounding box center [1077, 161] width 70 height 10
click at [1095, 272] on button "Fareeha Naim" at bounding box center [1098, 266] width 98 height 18
click at [1072, 386] on div "Attach files: Choose or drag and drop file(s) Add Comment" at bounding box center [1139, 281] width 221 height 229
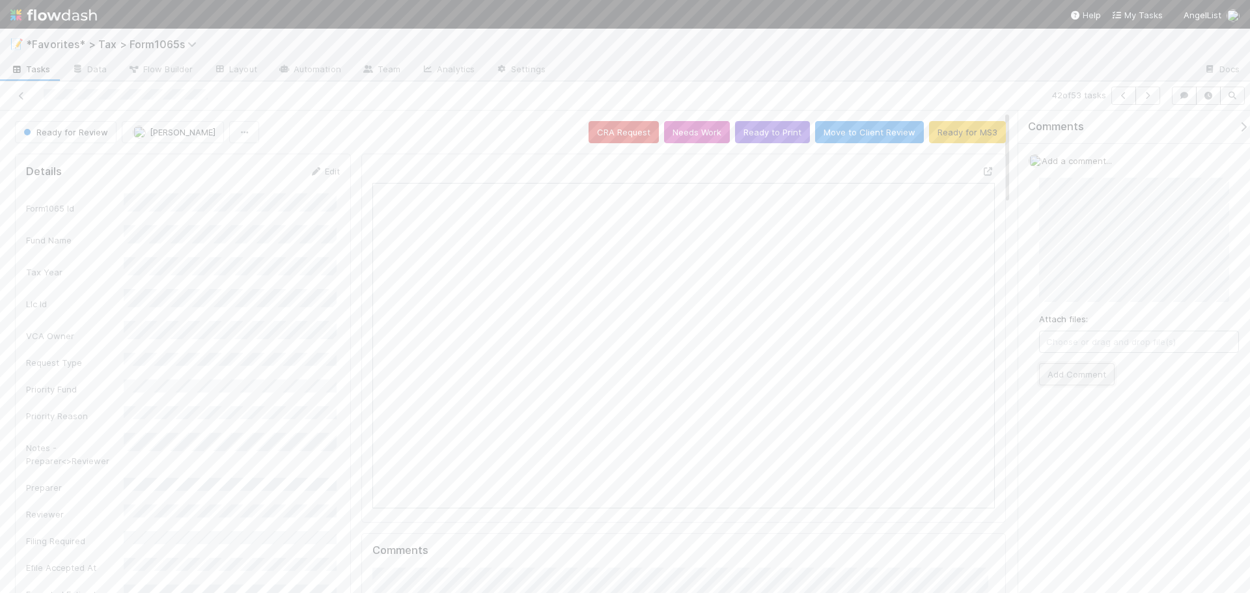
click at [1085, 374] on button "Add Comment" at bounding box center [1077, 374] width 76 height 22
click at [690, 130] on button "Needs Work" at bounding box center [697, 132] width 66 height 22
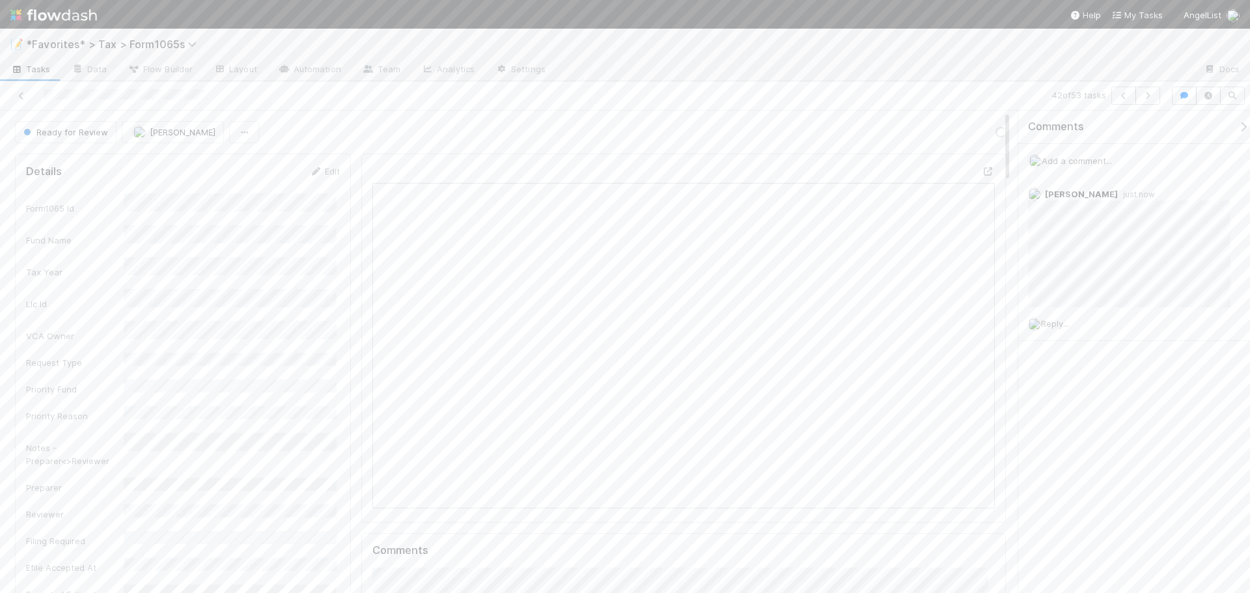
click at [808, 77] on div at bounding box center [875, 70] width 638 height 21
click at [1146, 95] on icon "button" at bounding box center [1148, 96] width 13 height 8
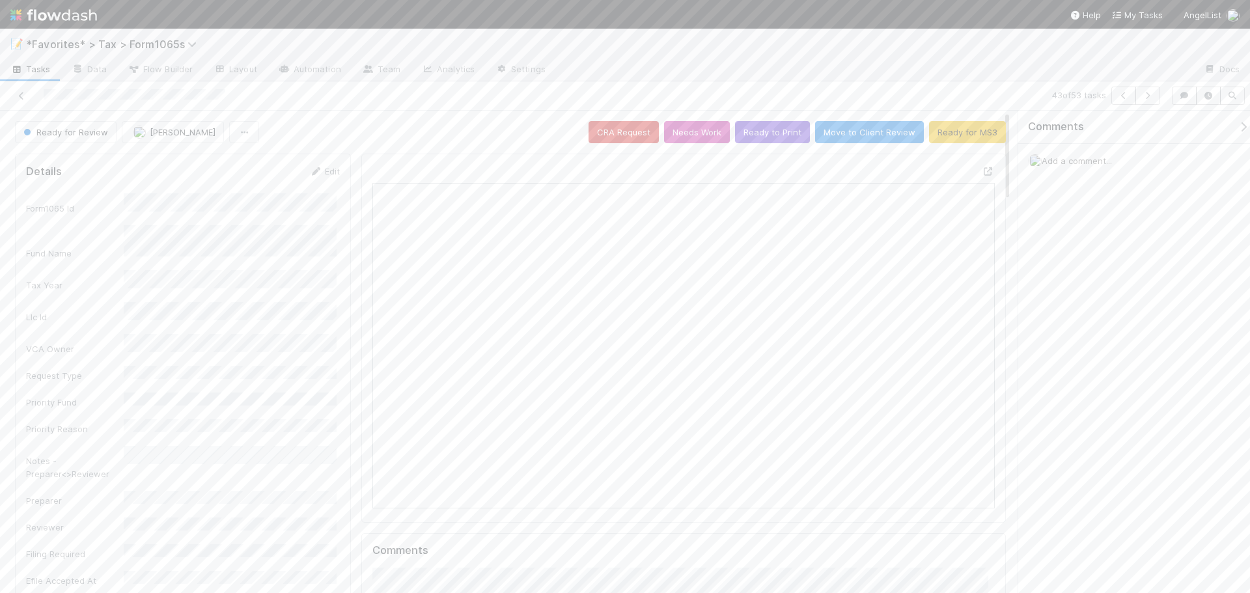
scroll to position [255, 301]
click at [982, 175] on icon at bounding box center [988, 171] width 13 height 8
click at [511, 92] on div at bounding box center [296, 96] width 583 height 18
click at [1024, 71] on div at bounding box center [875, 70] width 638 height 21
click at [1151, 93] on icon "button" at bounding box center [1148, 96] width 13 height 8
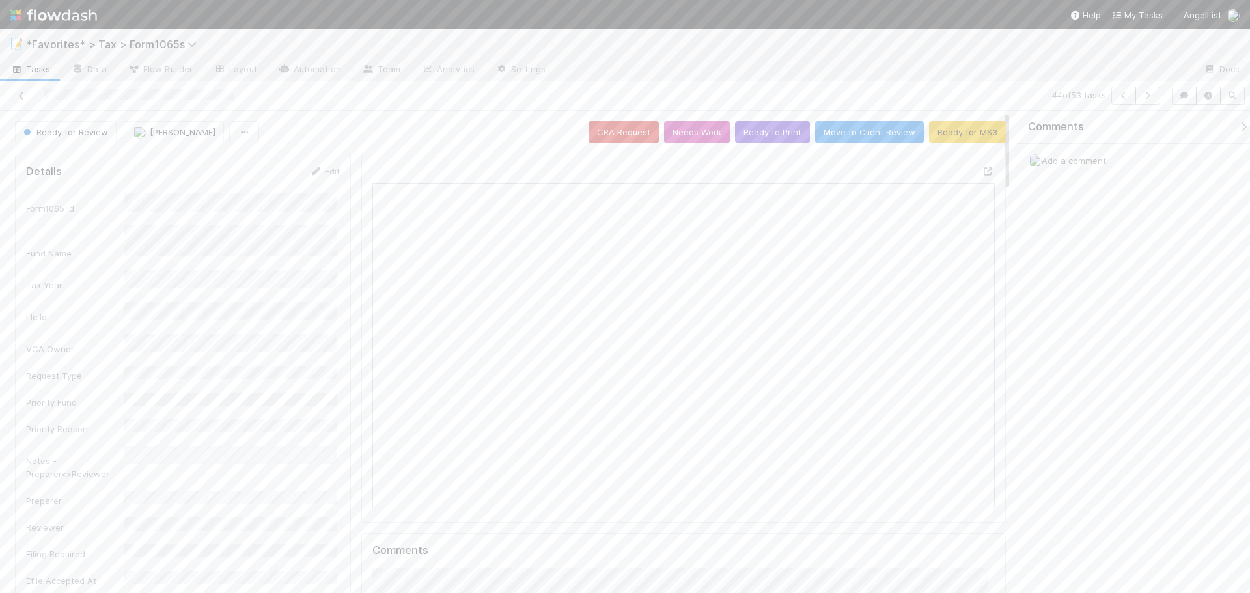
scroll to position [255, 606]
click at [982, 170] on icon at bounding box center [988, 171] width 13 height 8
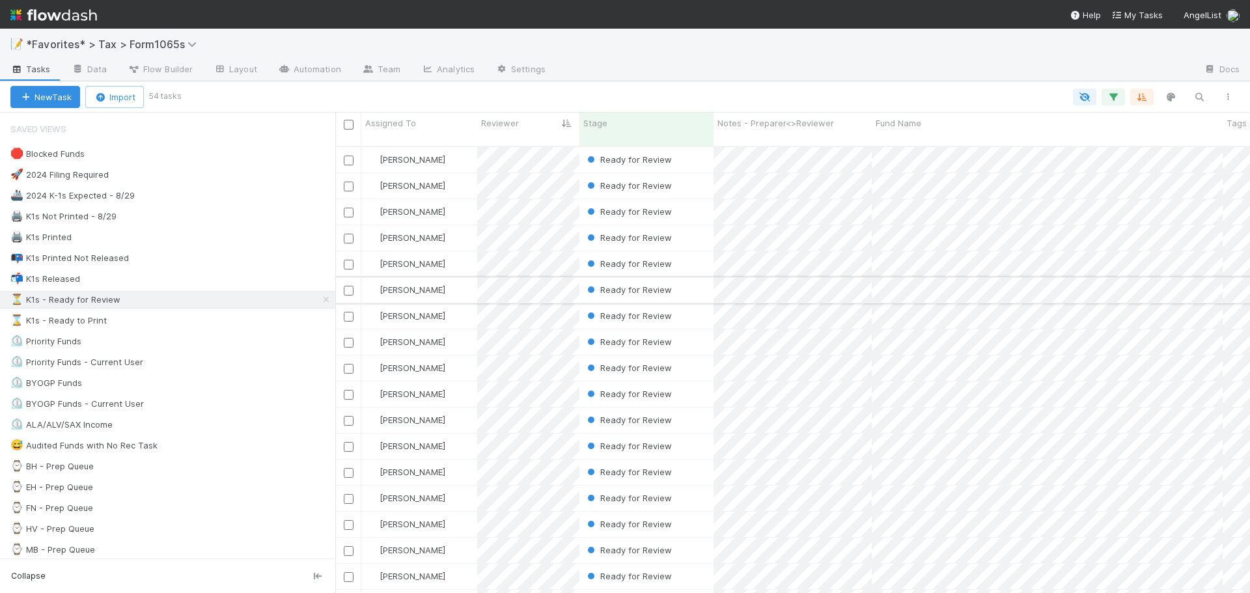
scroll to position [448, 905]
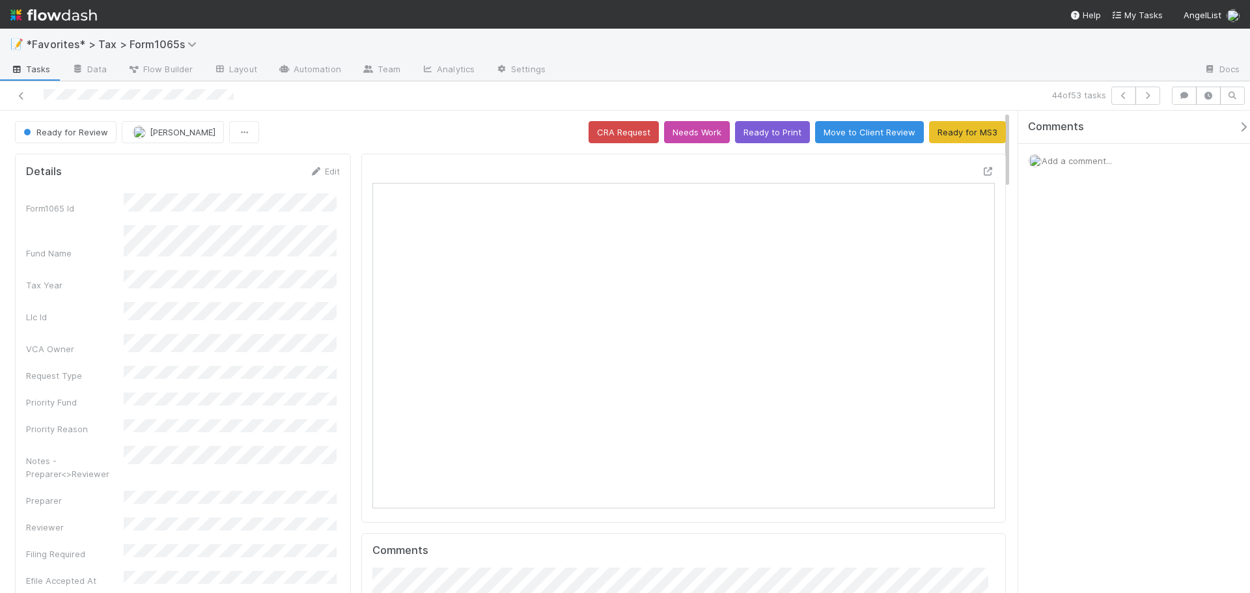
scroll to position [255, 606]
click at [1070, 162] on span "Add a comment..." at bounding box center [1077, 161] width 70 height 10
click at [1090, 365] on button "Add Comment" at bounding box center [1077, 361] width 76 height 22
drag, startPoint x: 1006, startPoint y: 60, endPoint x: 1098, endPoint y: 76, distance: 93.3
click at [1019, 63] on div at bounding box center [875, 70] width 638 height 21
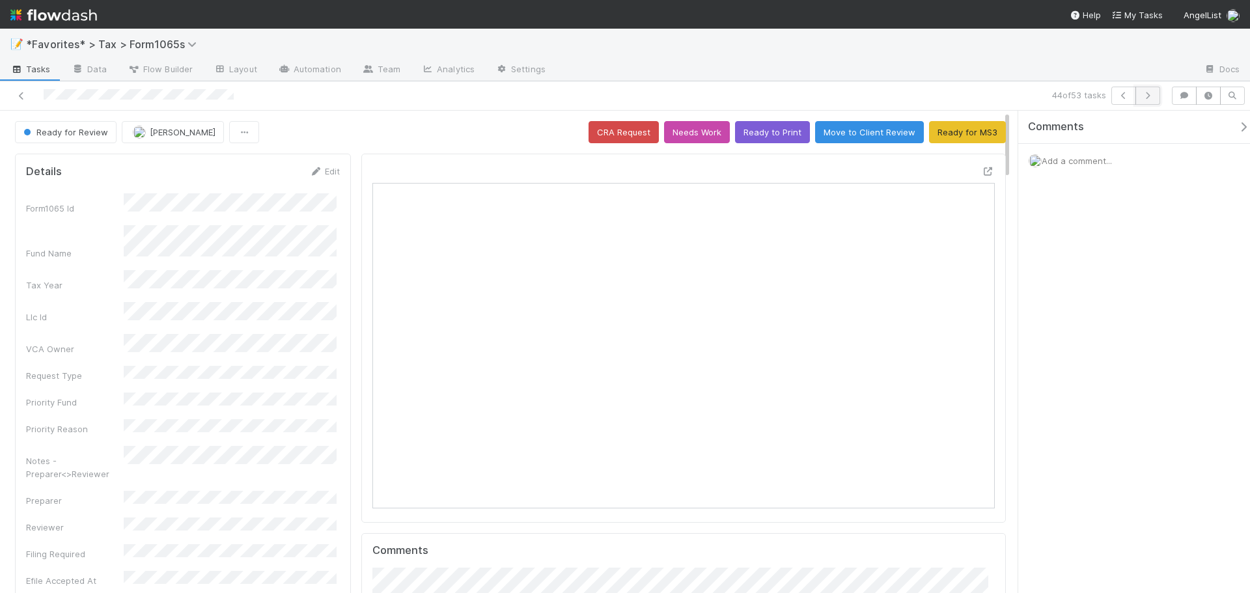
click at [1149, 94] on icon "button" at bounding box center [1148, 96] width 13 height 8
click at [982, 171] on icon at bounding box center [988, 171] width 13 height 8
click at [959, 133] on button "Ready for MS3" at bounding box center [967, 132] width 77 height 22
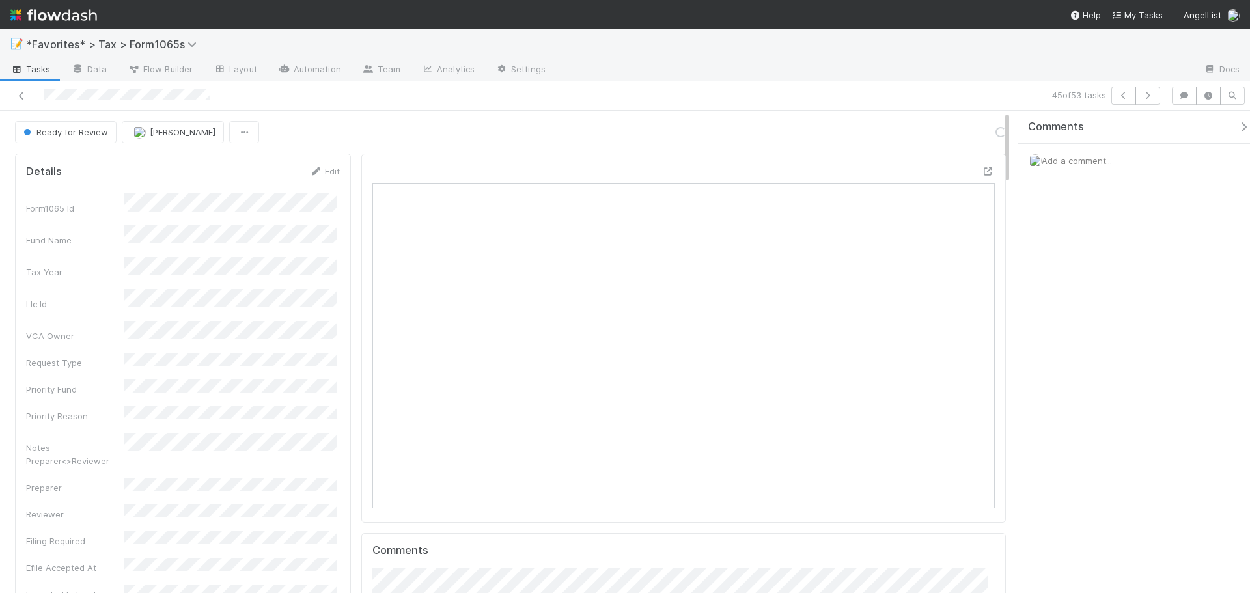
click at [914, 63] on div at bounding box center [875, 70] width 638 height 21
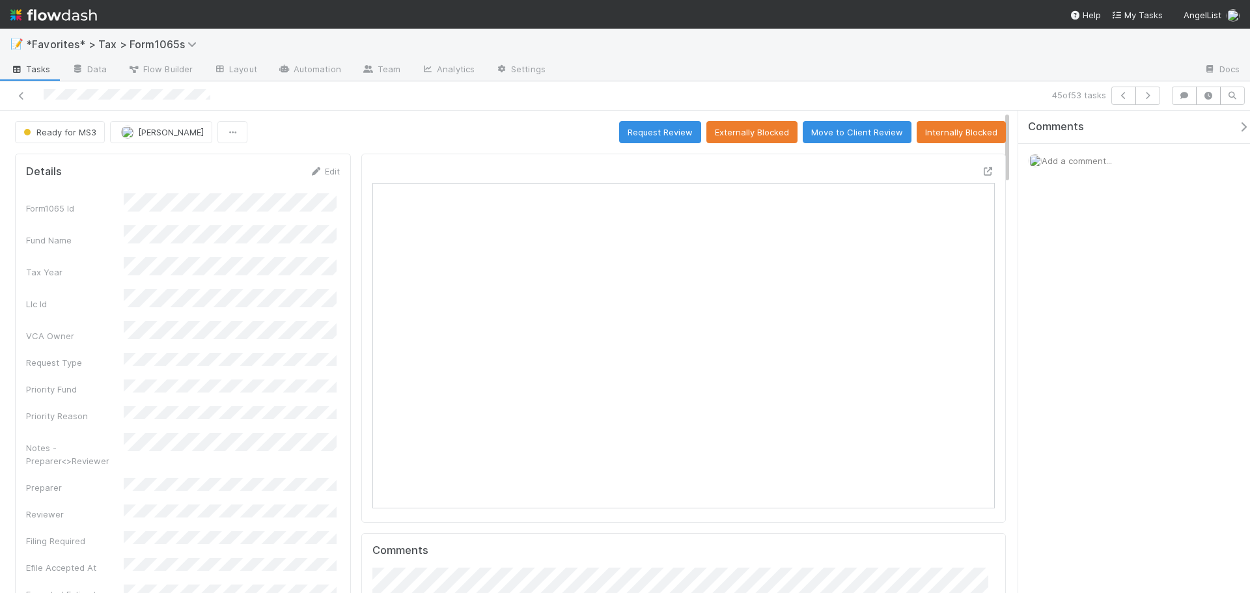
click at [510, 100] on div at bounding box center [296, 96] width 583 height 18
click at [1155, 95] on button "button" at bounding box center [1148, 96] width 25 height 18
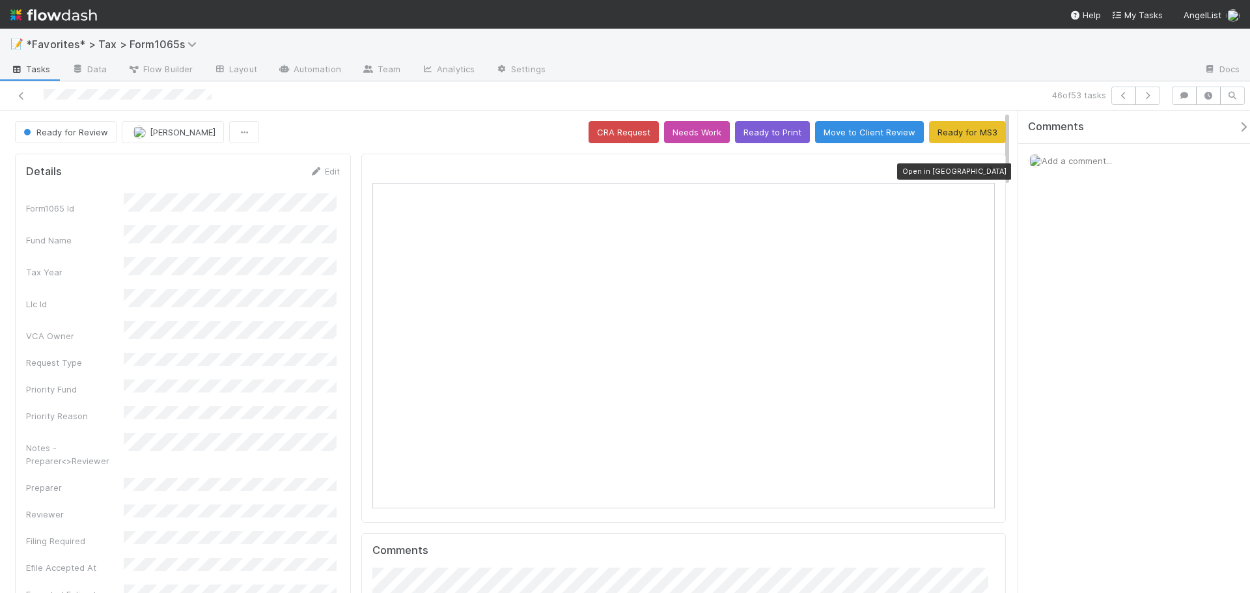
click at [982, 171] on icon at bounding box center [988, 171] width 13 height 8
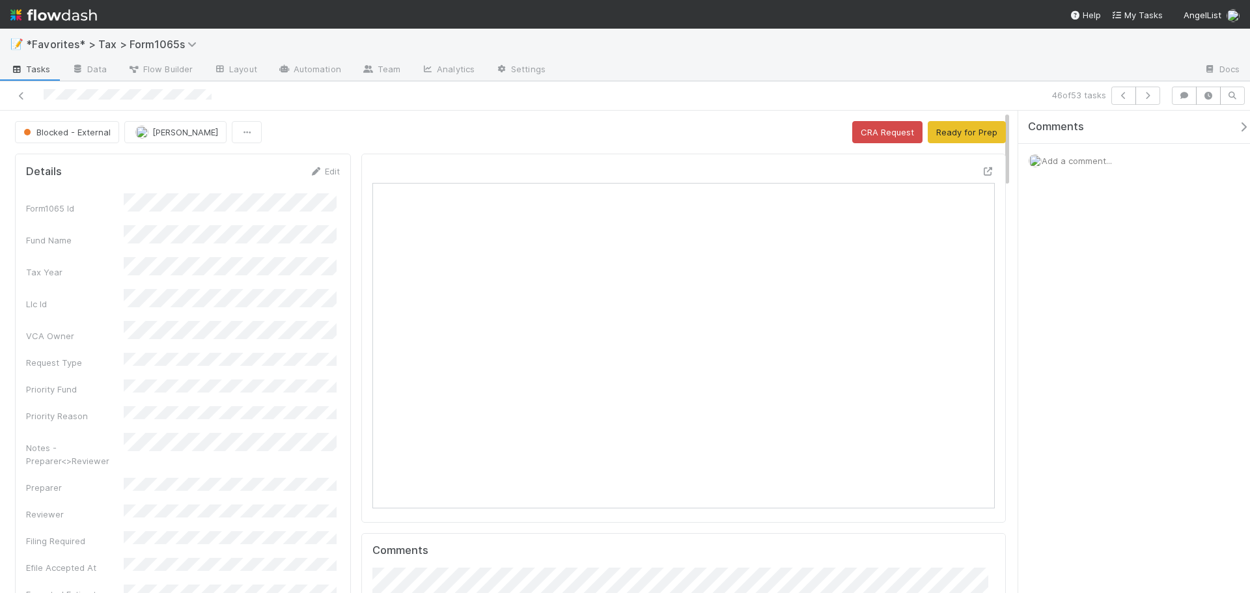
click at [1066, 154] on div "Add a comment..." at bounding box center [1140, 161] width 242 height 34
click at [1073, 166] on div "Add a comment..." at bounding box center [1140, 161] width 242 height 34
click at [1071, 158] on span "Add a comment..." at bounding box center [1077, 161] width 70 height 10
click at [1090, 362] on button "Add Comment" at bounding box center [1077, 361] width 76 height 22
click at [983, 135] on button "Ready for Prep" at bounding box center [967, 132] width 78 height 22
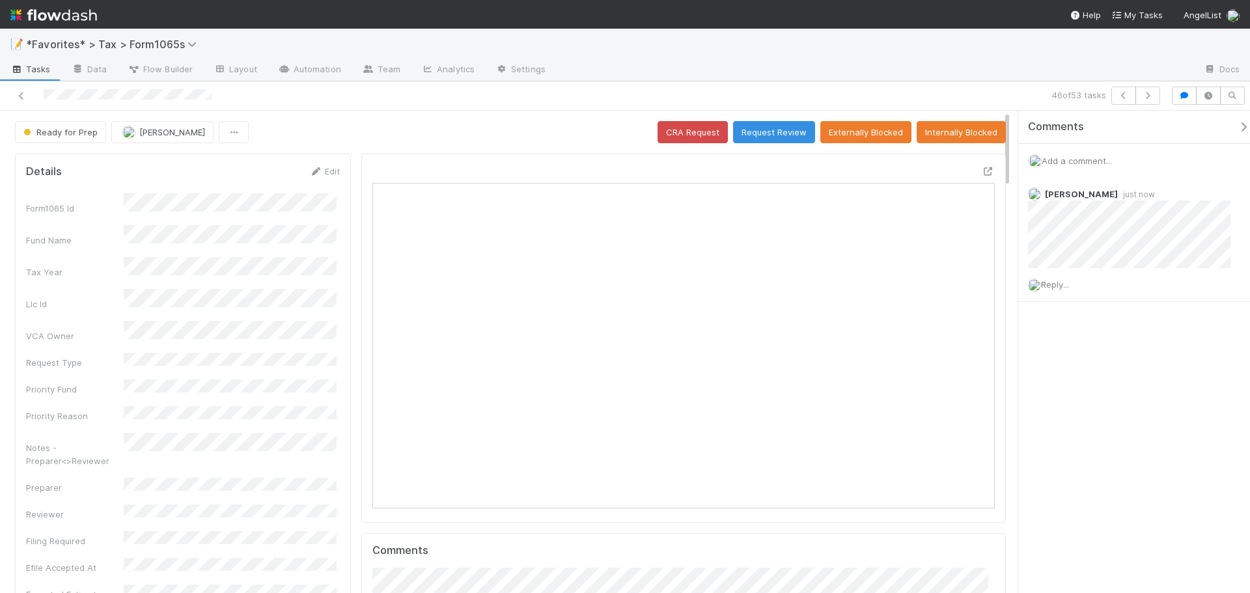
click at [890, 71] on div at bounding box center [875, 70] width 638 height 21
click at [804, 73] on div at bounding box center [875, 70] width 638 height 21
click at [1162, 100] on div "46 of 53 tasks" at bounding box center [877, 96] width 578 height 18
click at [1153, 96] on icon "button" at bounding box center [1148, 96] width 13 height 8
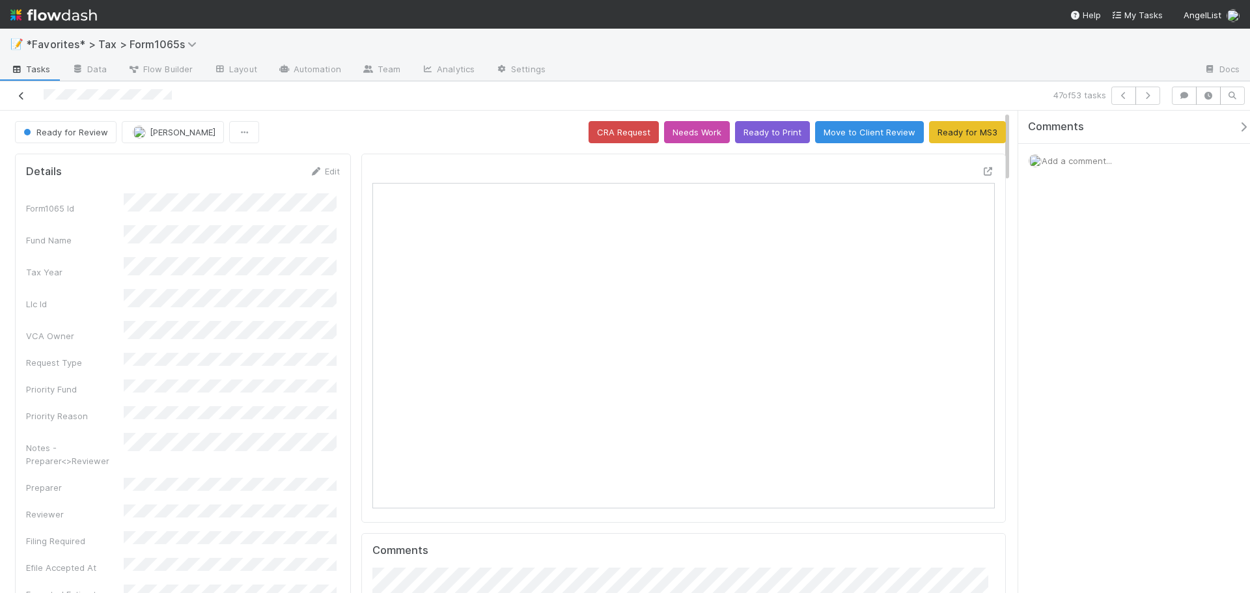
click at [26, 97] on icon at bounding box center [21, 96] width 13 height 8
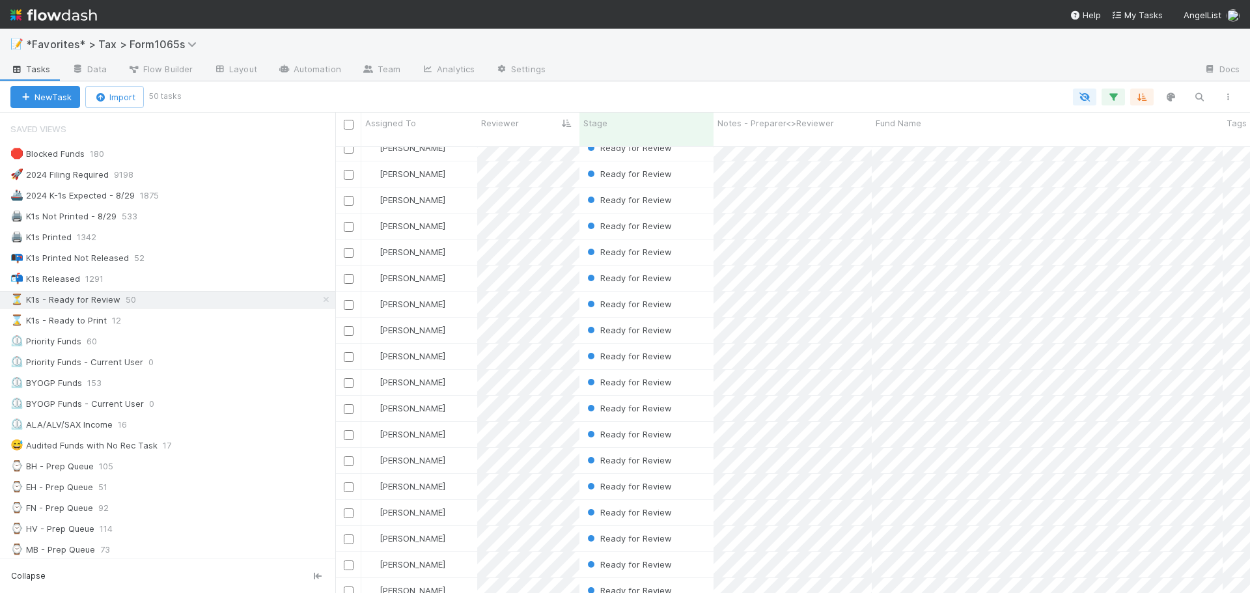
scroll to position [855, 0]
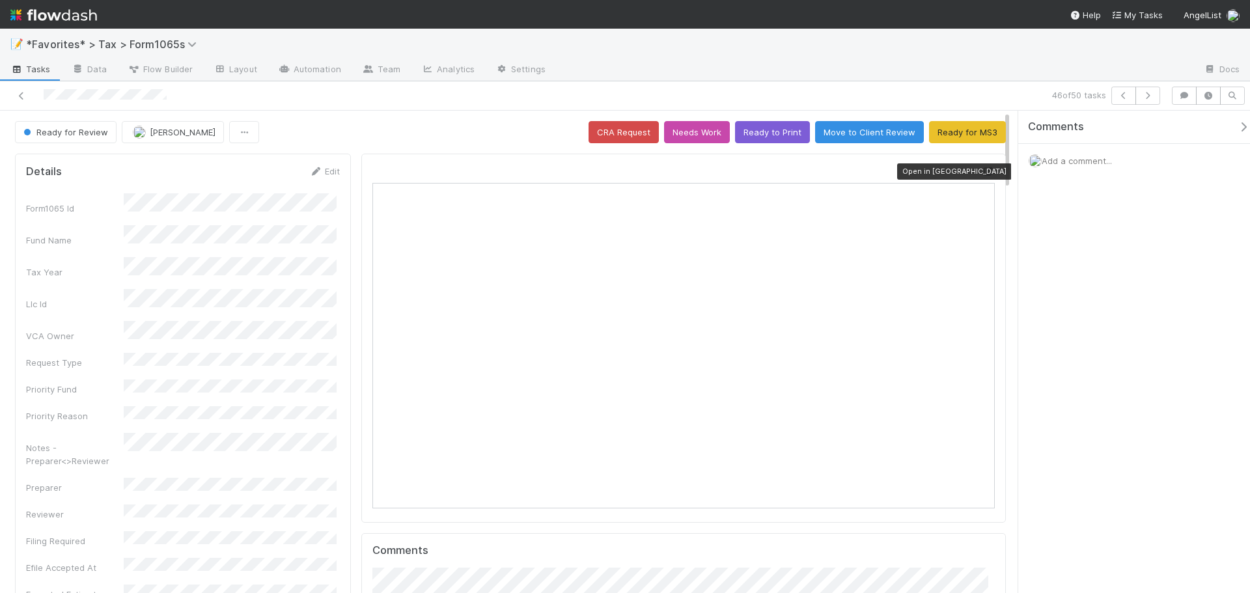
click at [982, 175] on icon at bounding box center [988, 171] width 13 height 8
click at [374, 125] on div "Ready for Review Helen Vo CRA Request Needs Work Ready to Print Move to Client …" at bounding box center [510, 132] width 991 height 22
click at [953, 132] on button "Ready for MS3" at bounding box center [967, 132] width 77 height 22
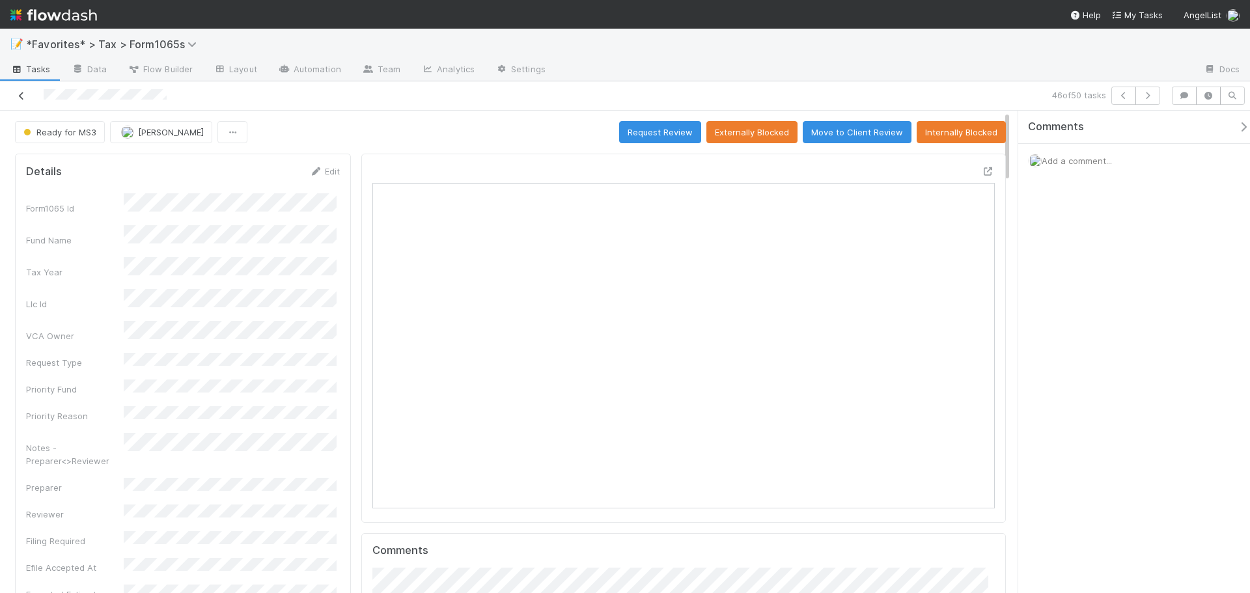
click at [20, 92] on icon at bounding box center [21, 96] width 13 height 8
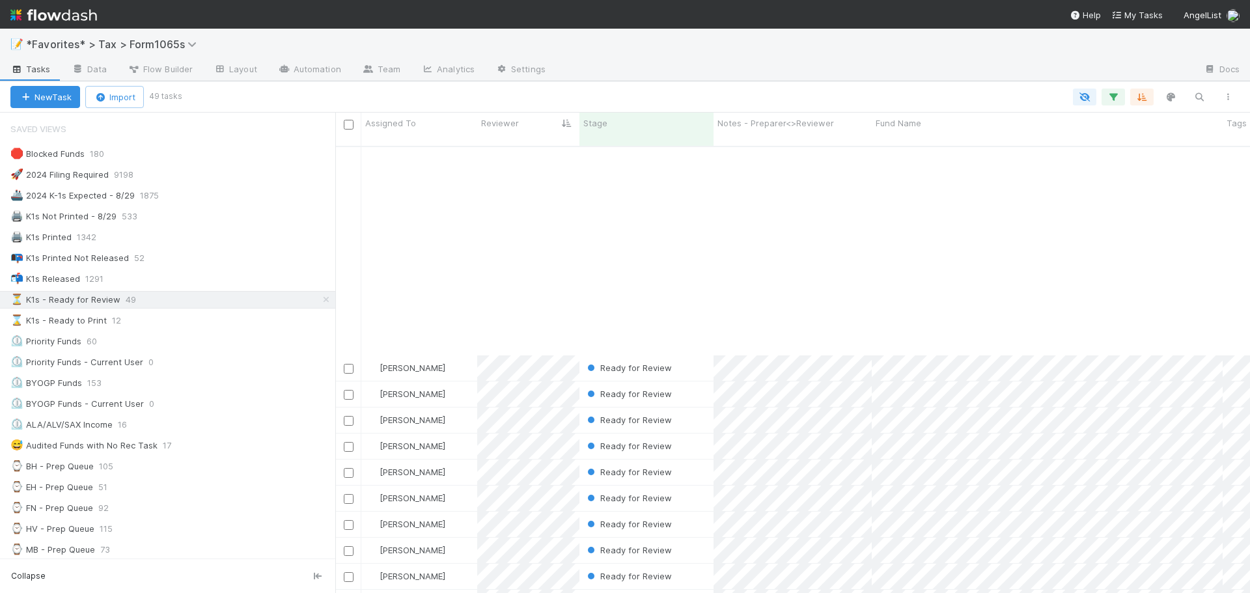
scroll to position [829, 0]
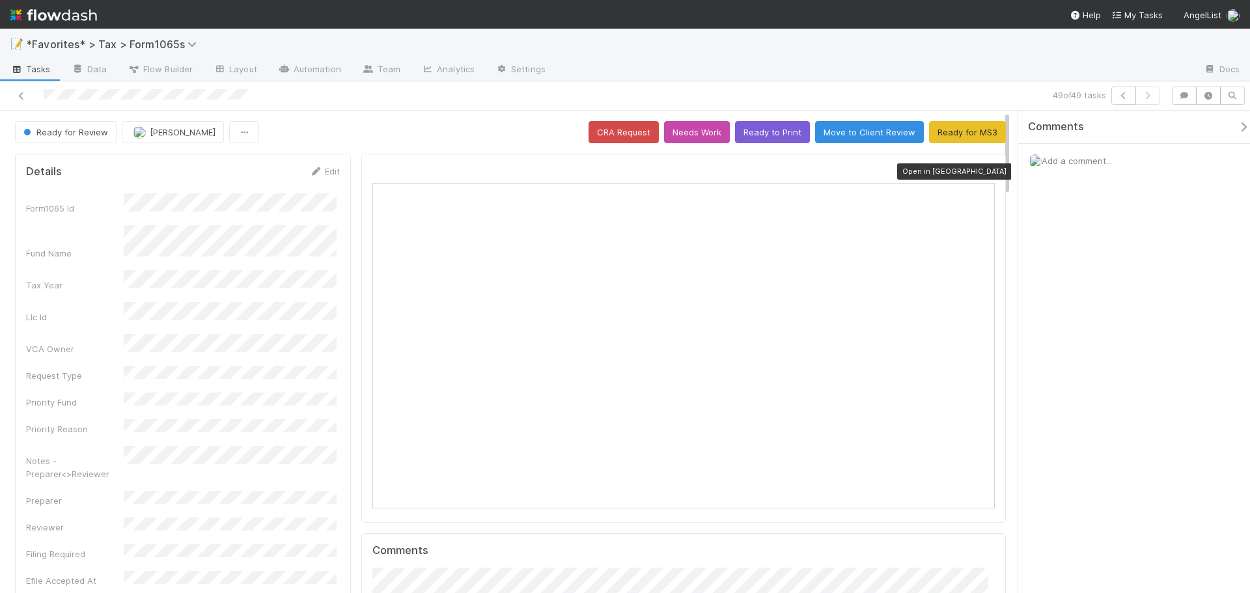
click at [982, 171] on icon at bounding box center [988, 171] width 13 height 8
click at [20, 93] on icon at bounding box center [21, 96] width 13 height 8
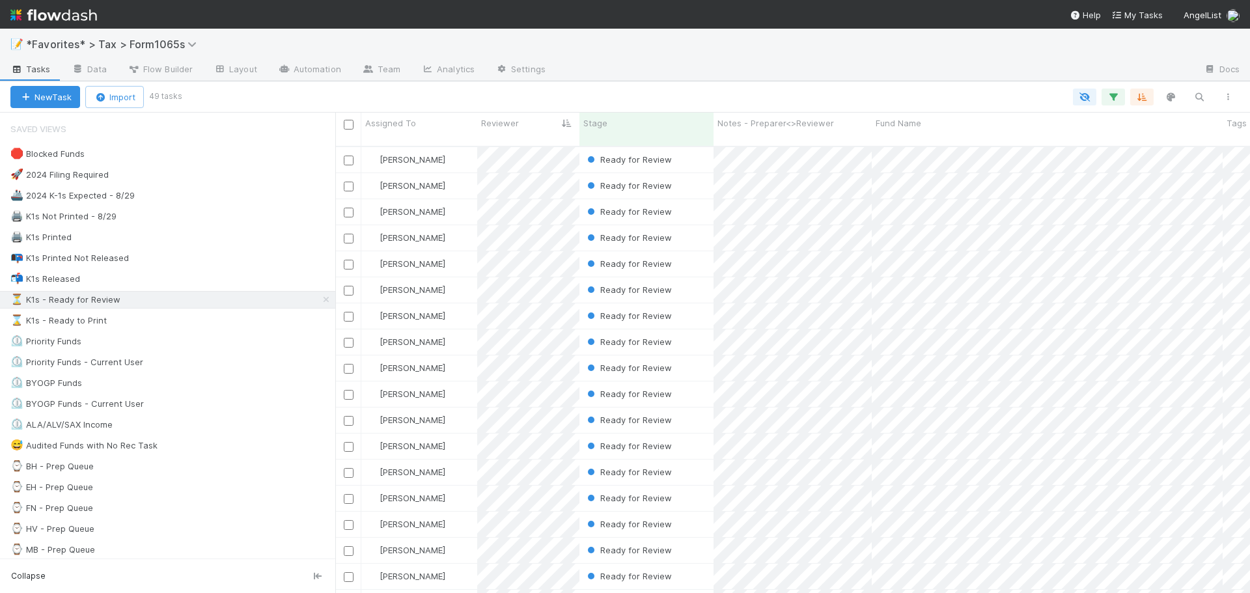
scroll to position [448, 905]
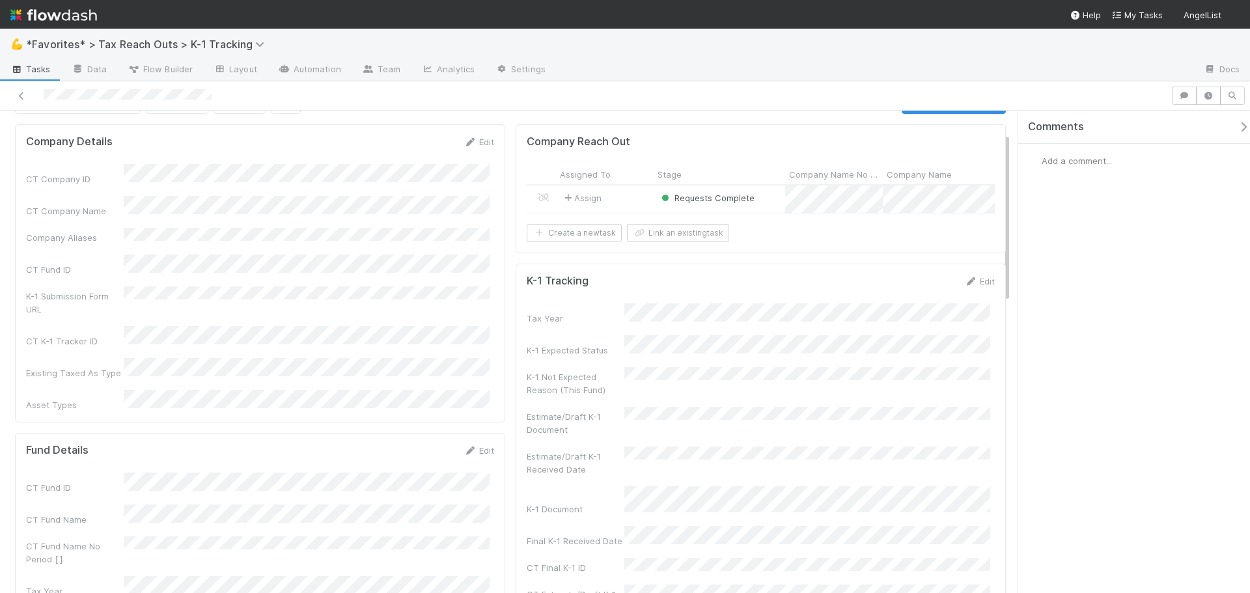
scroll to position [65, 0]
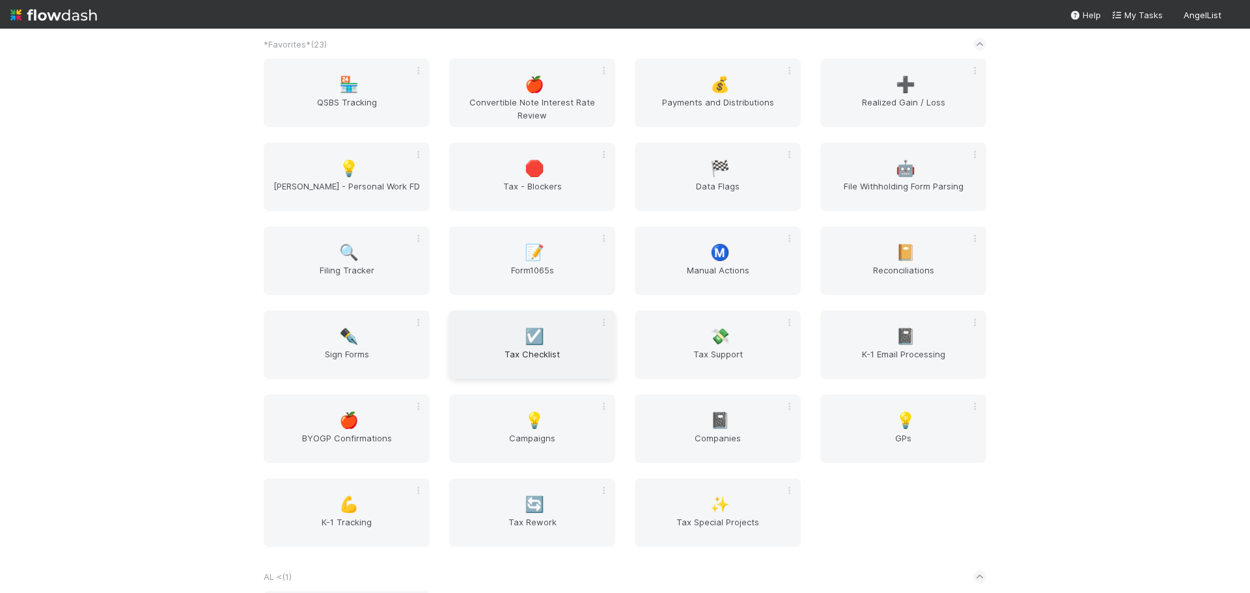
scroll to position [65, 0]
click at [369, 405] on div "🍎 BYOGP Confirmations" at bounding box center [347, 426] width 166 height 68
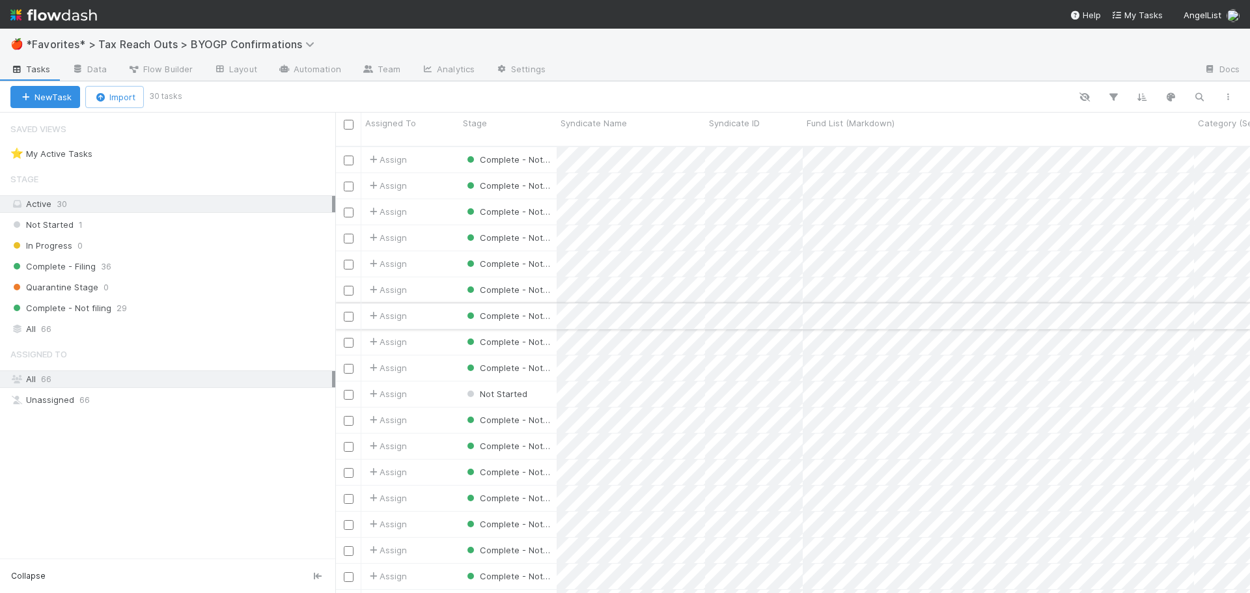
scroll to position [448, 905]
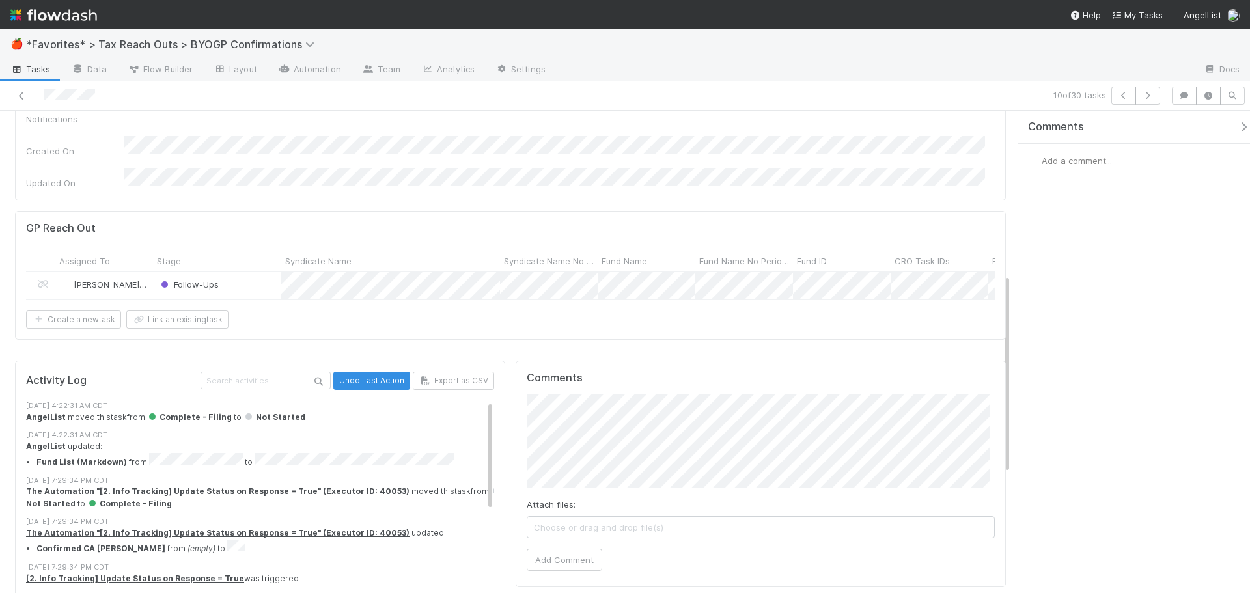
scroll to position [683, 0]
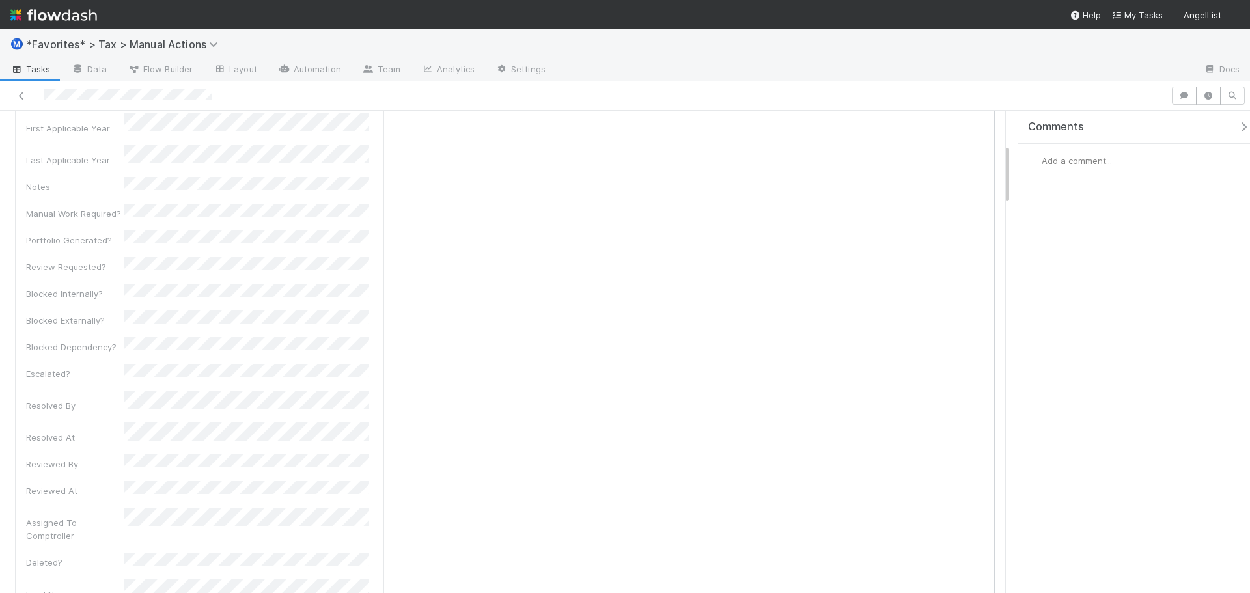
scroll to position [260, 0]
